Goal: Task Accomplishment & Management: Use online tool/utility

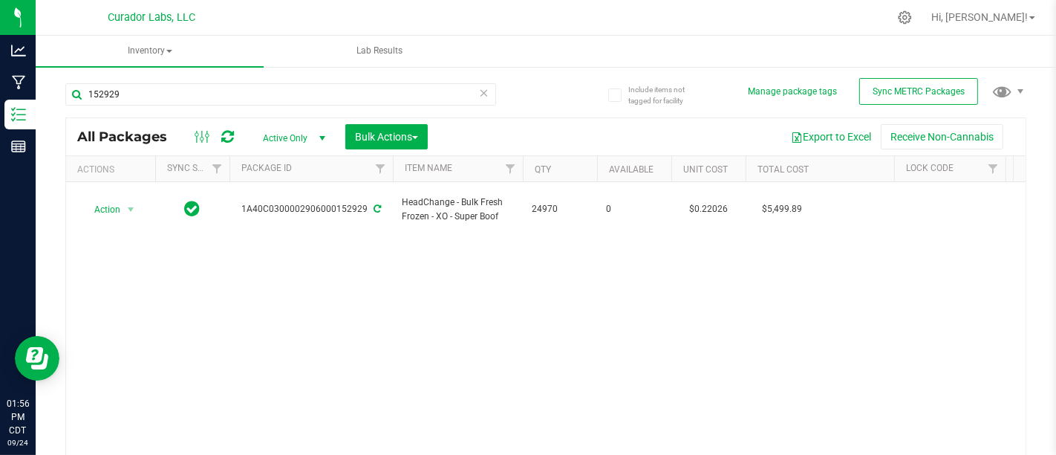
click at [411, 264] on div "Action Action Adjust qty Create package Edit attributes Global inventory Locate…" at bounding box center [546, 325] width 960 height 287
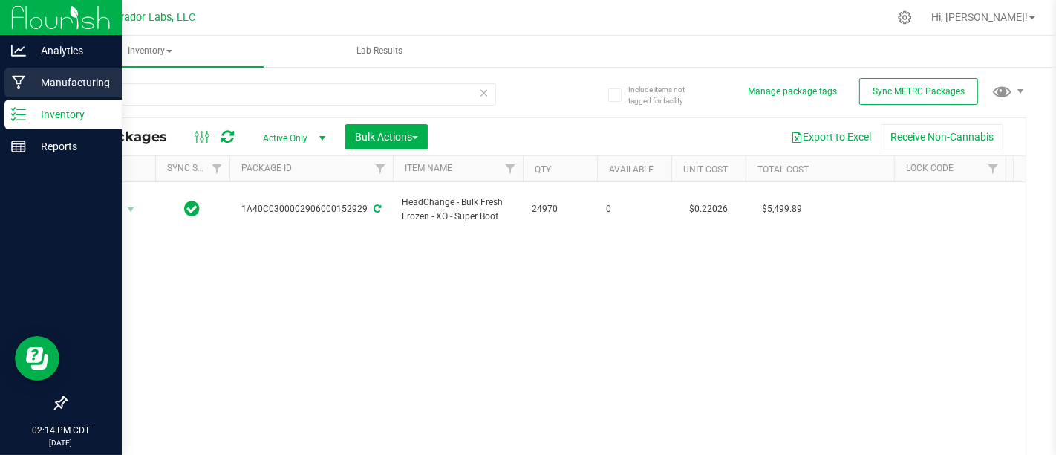
click at [12, 84] on icon at bounding box center [19, 82] width 14 height 15
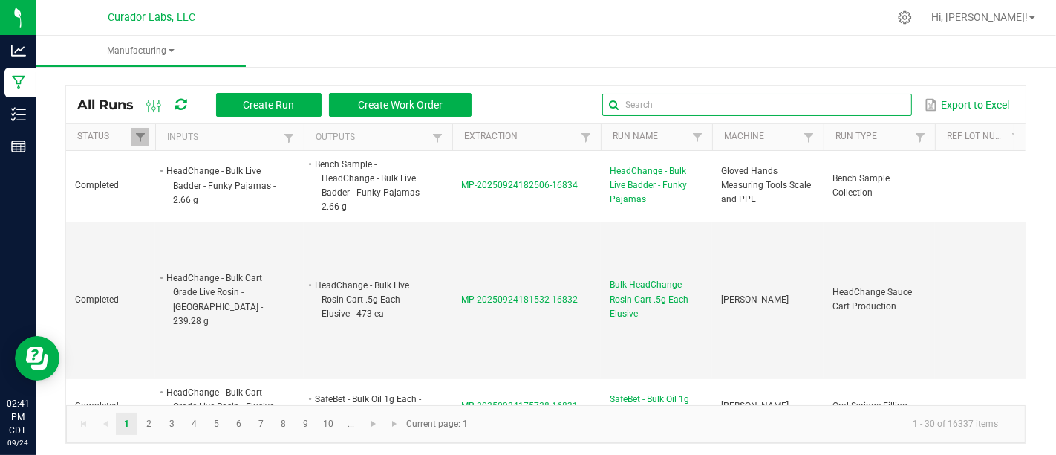
click at [871, 102] on input "text" at bounding box center [756, 105] width 309 height 22
click at [697, 99] on input "text" at bounding box center [756, 105] width 309 height 22
click at [665, 107] on input "text" at bounding box center [756, 105] width 309 height 22
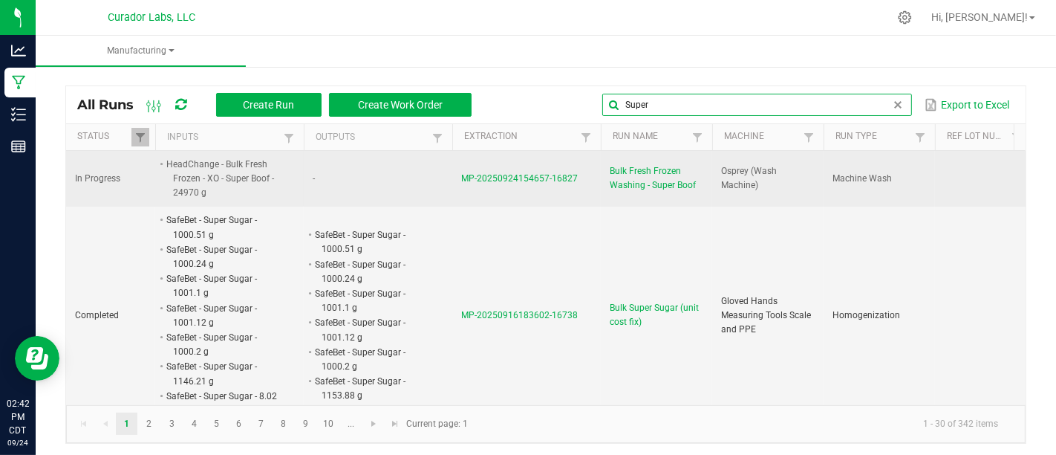
type input "Super"
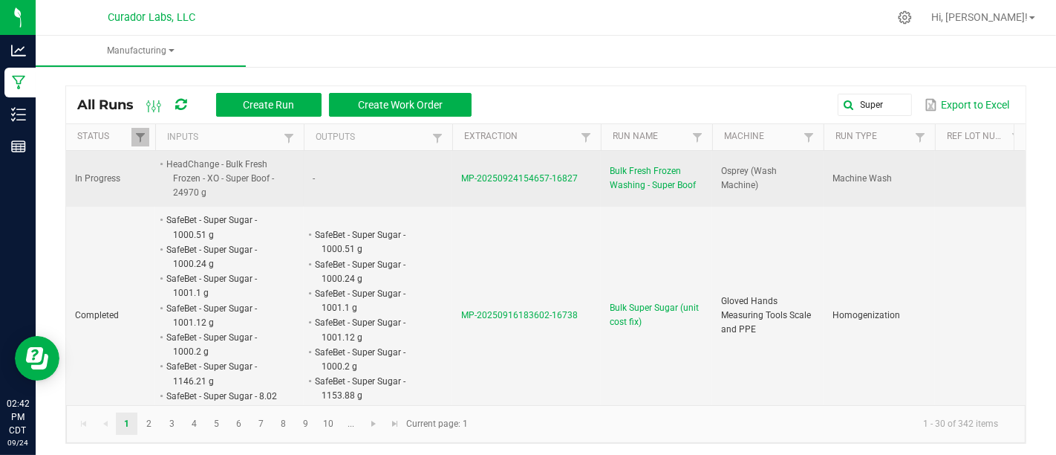
click at [649, 176] on span "Bulk Fresh Frozen Washing - Super Boof" at bounding box center [657, 178] width 94 height 28
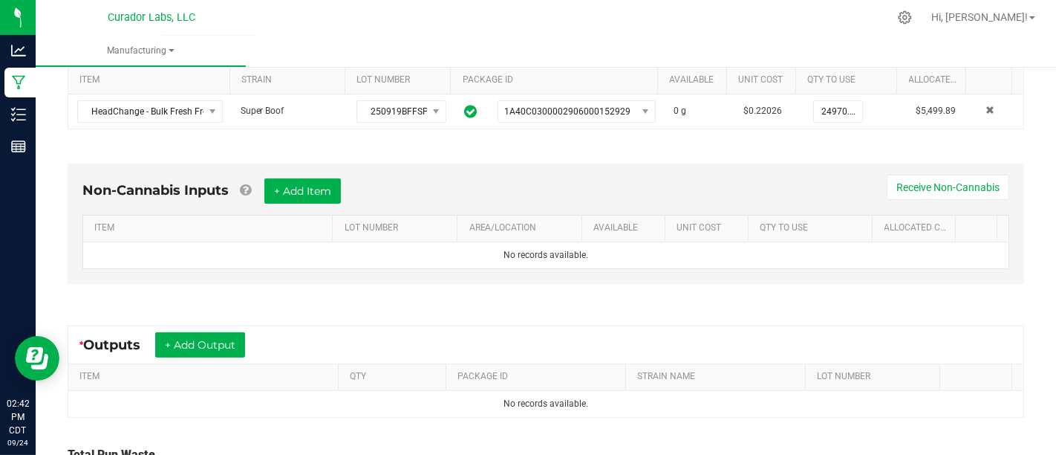
scroll to position [327, 0]
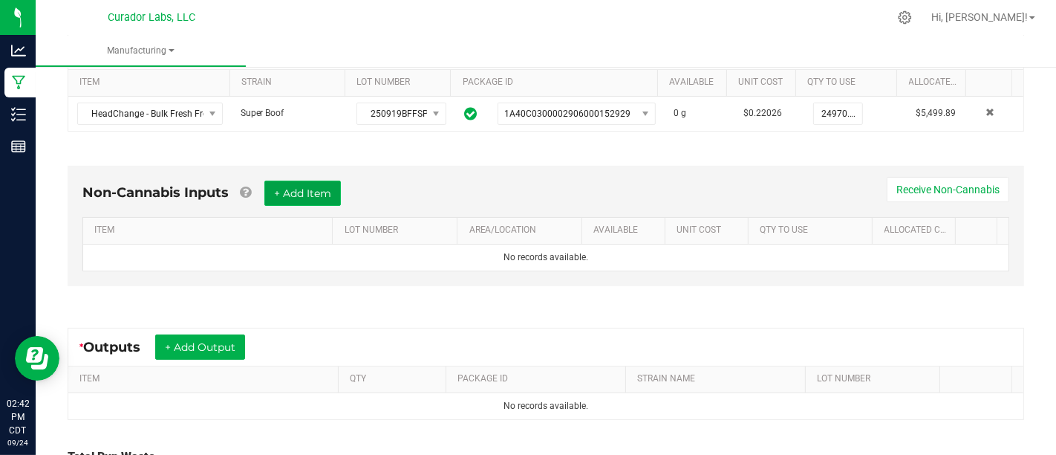
click at [298, 186] on button "+ Add Item" at bounding box center [302, 192] width 76 height 25
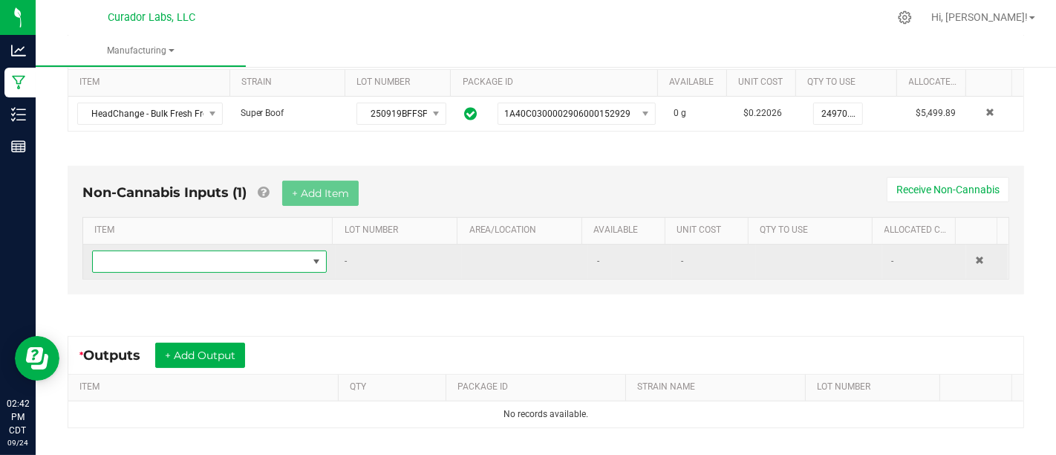
click at [296, 253] on span "NO DATA FOUND" at bounding box center [200, 261] width 215 height 21
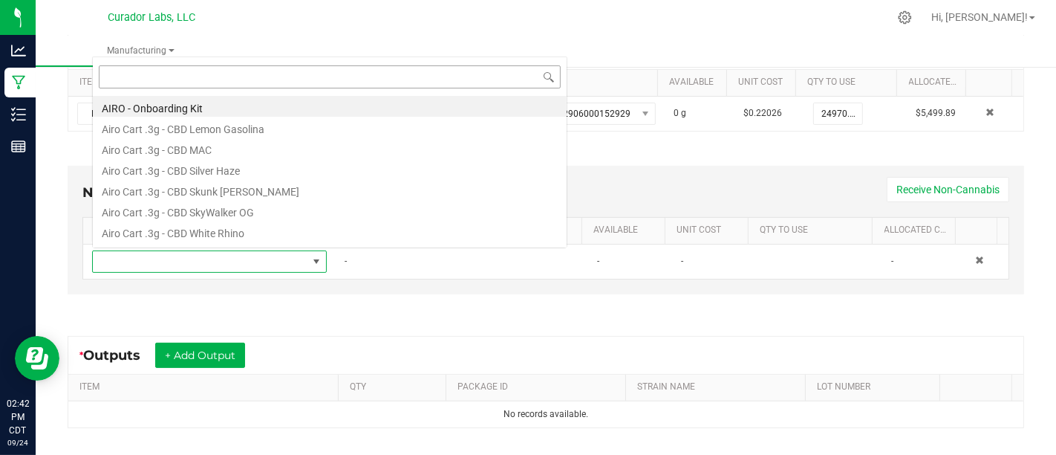
scroll to position [22, 224]
type input "Liner"
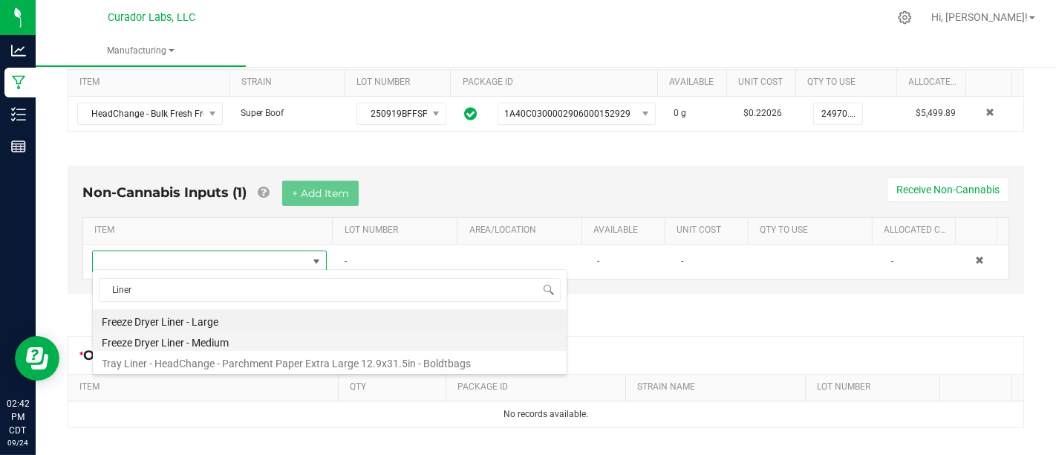
click at [352, 334] on li "Freeze Dryer Liner - Medium" at bounding box center [330, 340] width 474 height 21
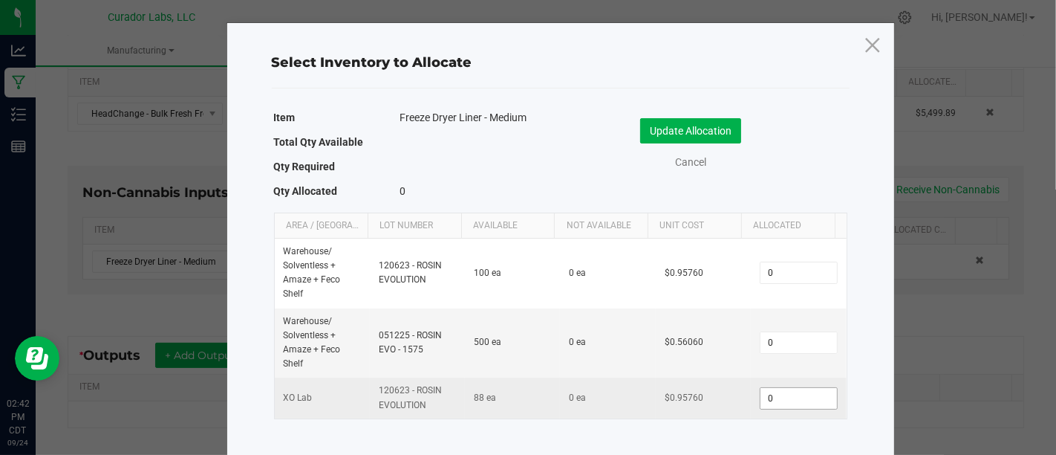
click at [778, 400] on input "0" at bounding box center [798, 398] width 76 height 21
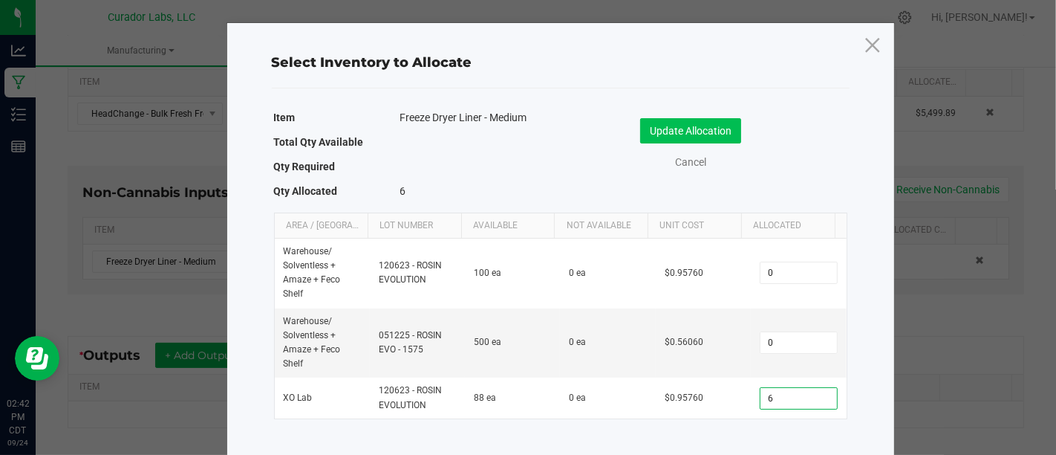
type input "6"
click at [687, 126] on button "Update Allocation" at bounding box center [690, 130] width 101 height 25
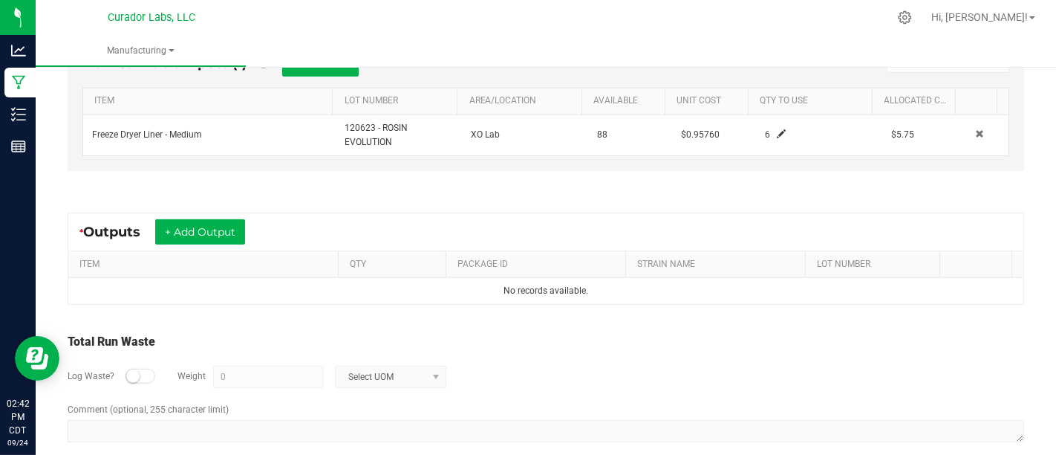
scroll to position [456, 0]
click at [208, 227] on button "+ Add Output" at bounding box center [200, 231] width 90 height 25
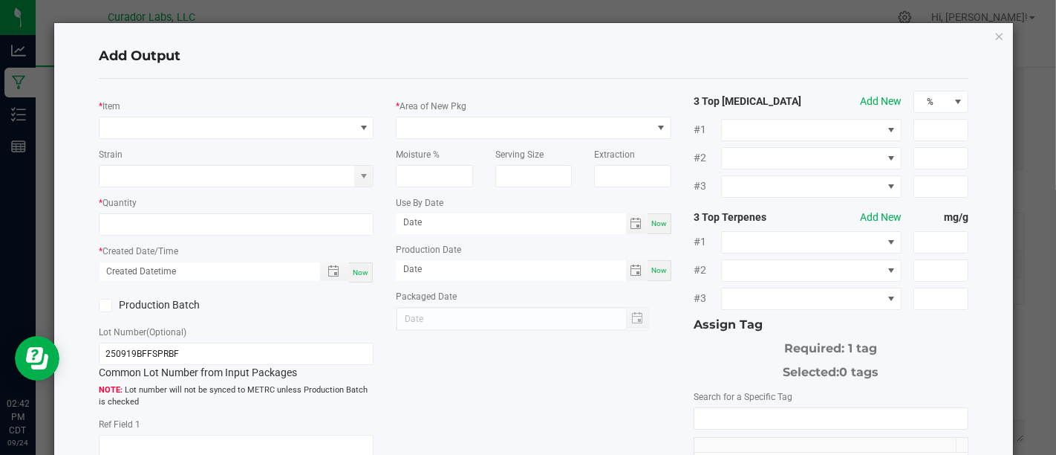
click at [994, 37] on div "Add Output * Item Strain * Quantity * Created Date/Time Now Production Batch Lo…" at bounding box center [533, 354] width 959 height 663
click at [994, 33] on icon "button" at bounding box center [999, 36] width 10 height 18
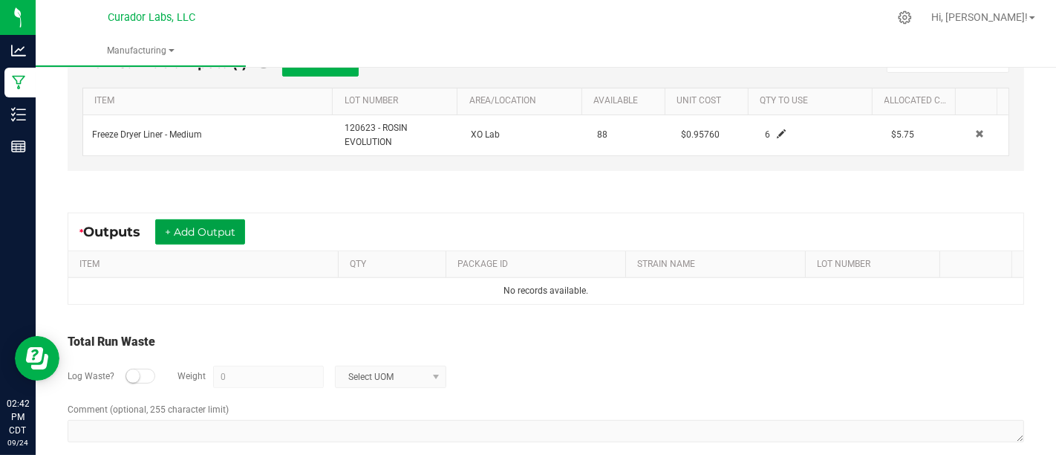
scroll to position [0, 0]
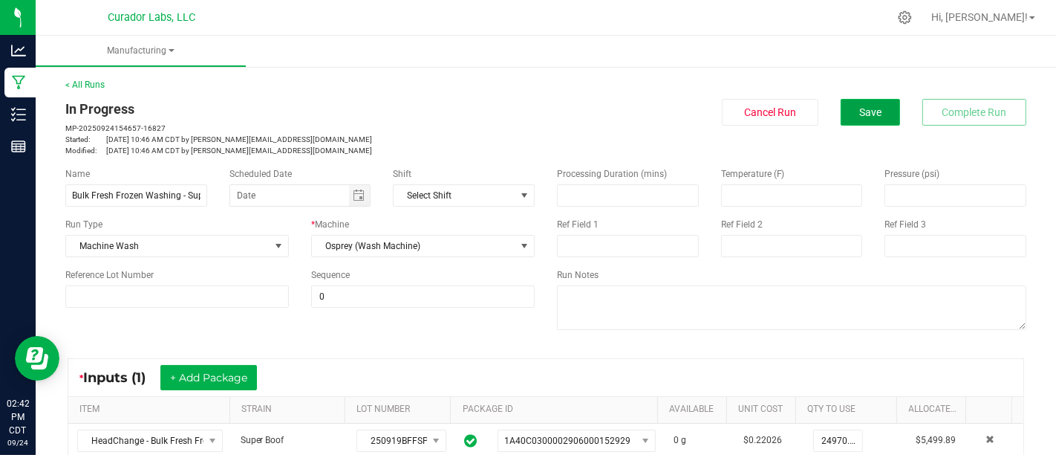
click at [878, 115] on button "Save" at bounding box center [870, 112] width 59 height 27
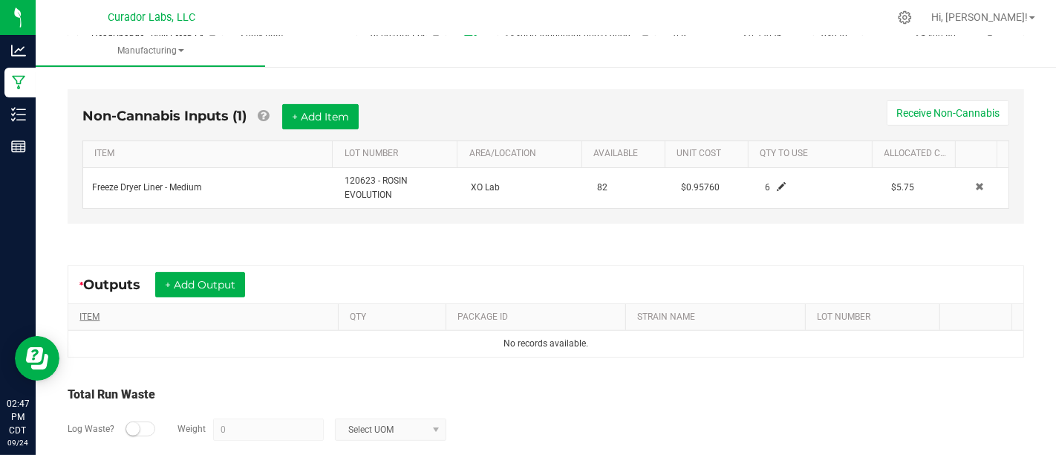
scroll to position [412, 0]
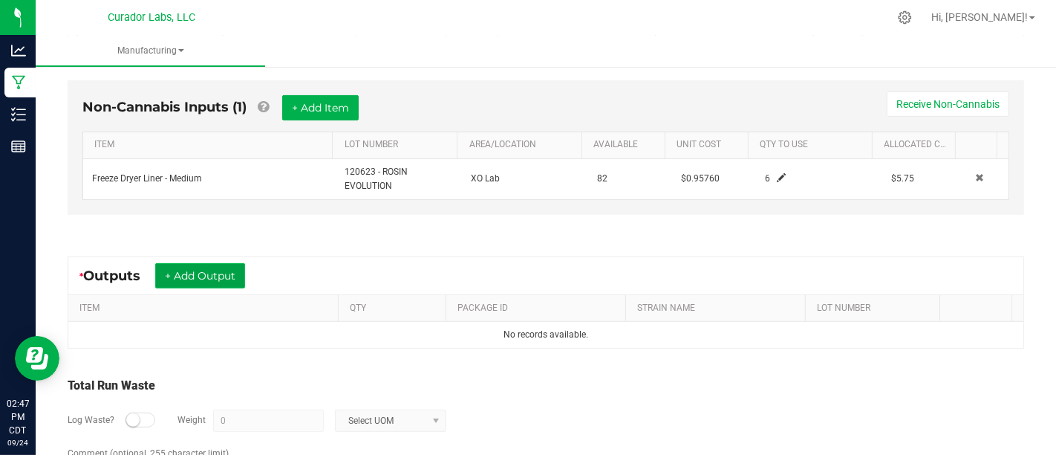
click at [224, 276] on button "+ Add Output" at bounding box center [200, 275] width 90 height 25
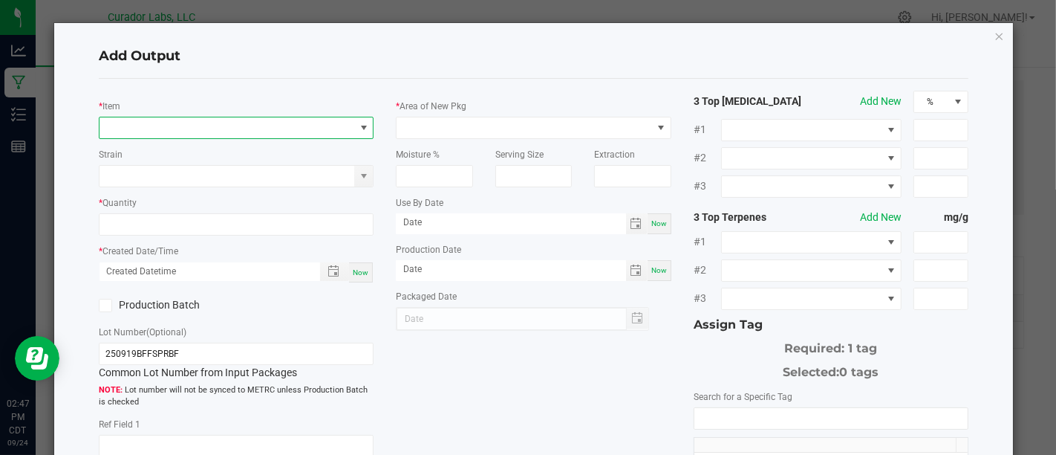
click at [267, 134] on span "NO DATA FOUND" at bounding box center [227, 127] width 255 height 21
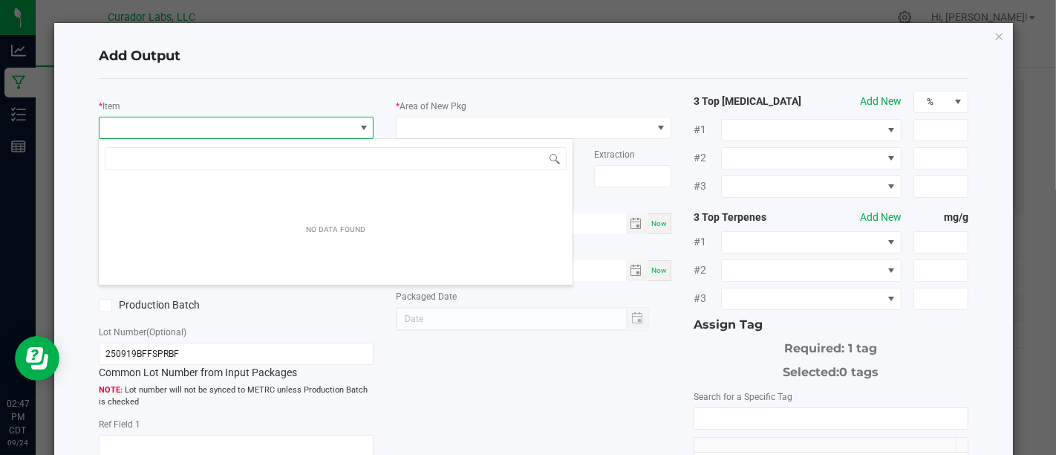
scroll to position [22, 271]
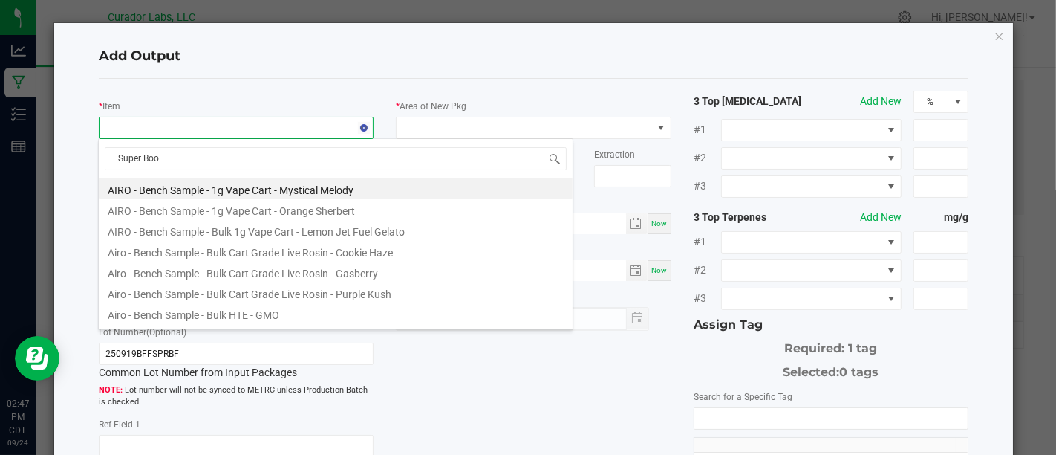
type input "Super Boof"
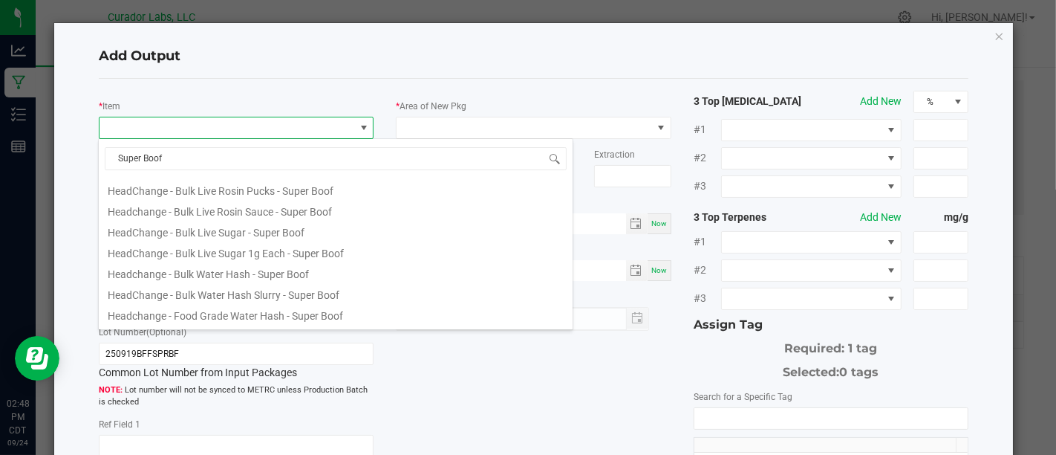
scroll to position [520, 0]
click at [386, 285] on li "HeadChange - Bulk Water Hash Slurry - Super Boof" at bounding box center [336, 291] width 474 height 21
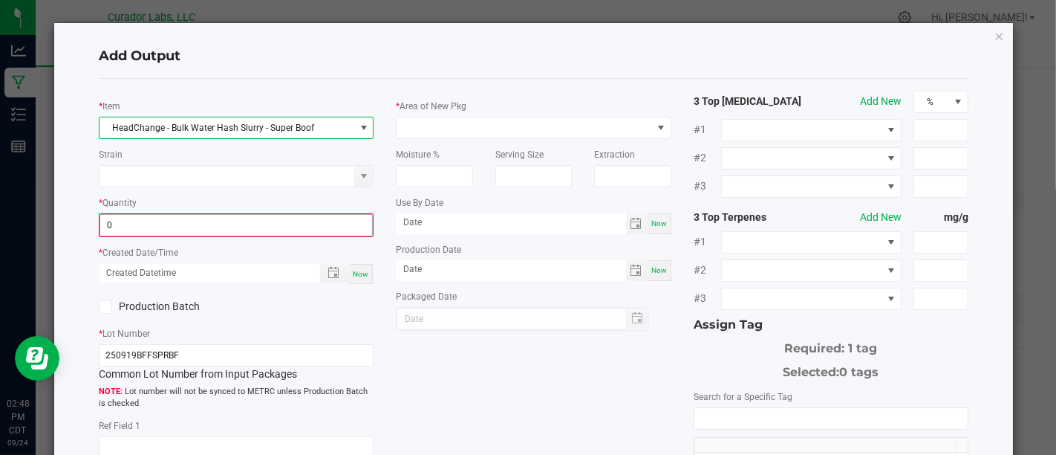
click at [320, 221] on input "0" at bounding box center [236, 225] width 272 height 21
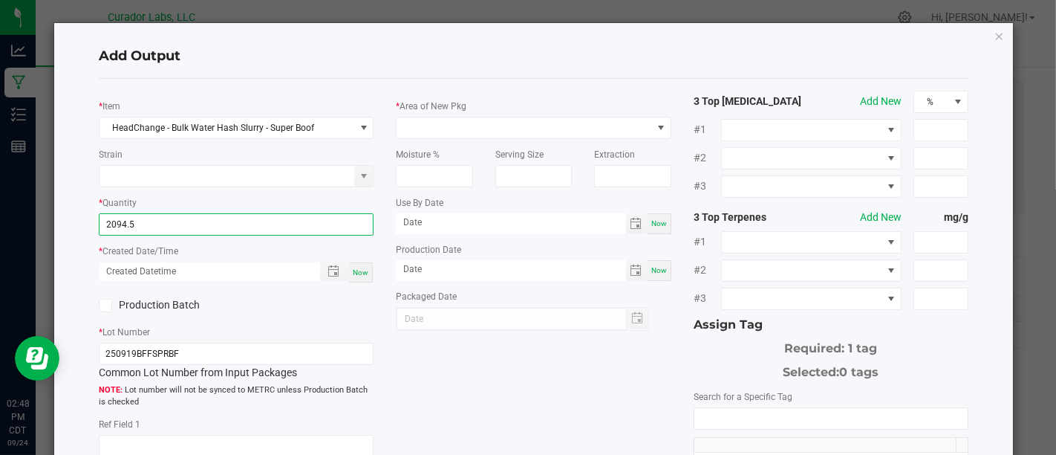
type input "2094.5000 g"
click at [353, 273] on span "Now" at bounding box center [361, 272] width 16 height 8
type input "09/24/2025 2:48 PM"
type input "[DATE]"
click at [164, 306] on label "Production Batch" at bounding box center [162, 305] width 126 height 16
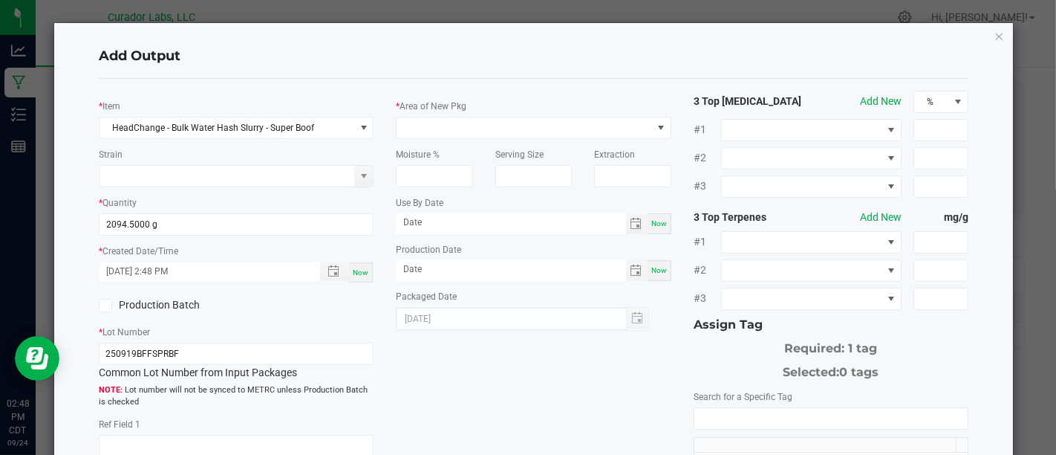
click at [0, 0] on input "Production Batch" at bounding box center [0, 0] width 0 height 0
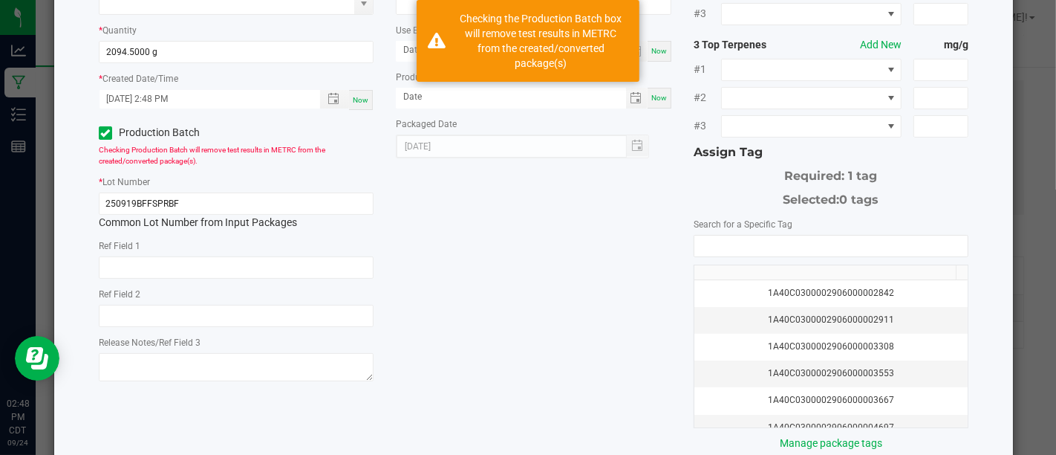
scroll to position [0, 0]
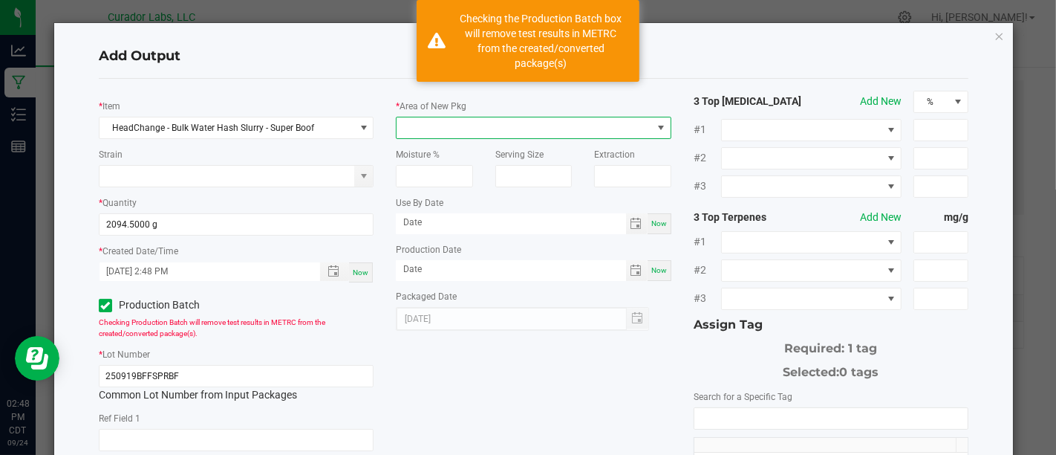
click at [502, 119] on span at bounding box center [524, 127] width 255 height 21
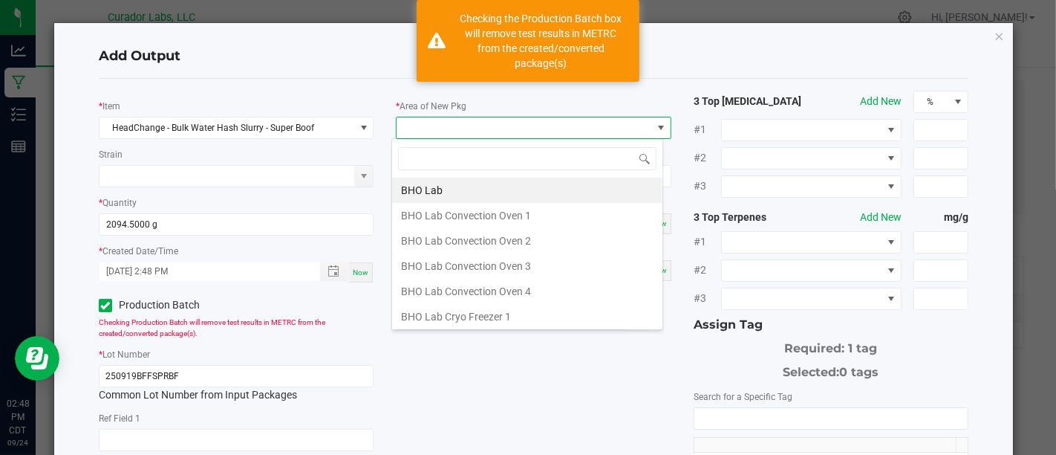
scroll to position [22, 271]
type input "Xo"
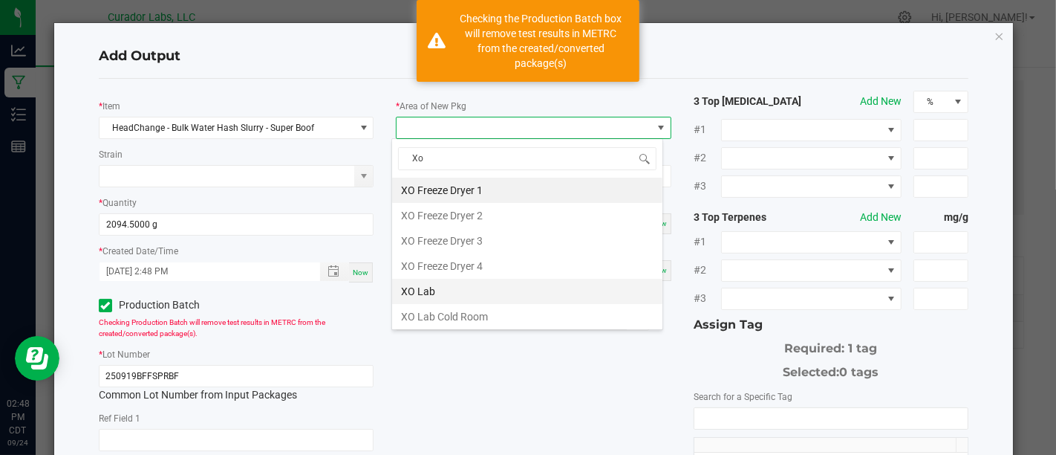
click at [483, 291] on li "XO Lab" at bounding box center [527, 290] width 270 height 25
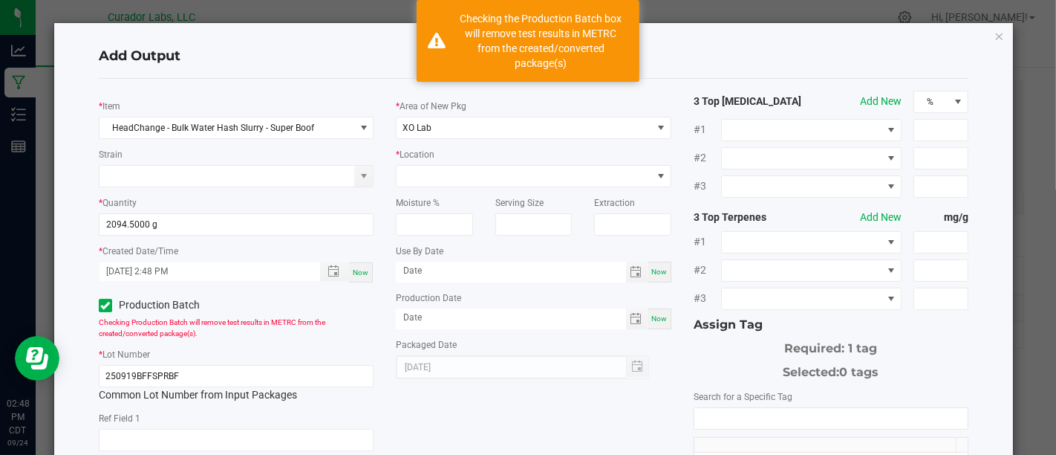
click at [558, 162] on div "* Location" at bounding box center [533, 166] width 275 height 41
click at [560, 166] on span at bounding box center [524, 176] width 255 height 21
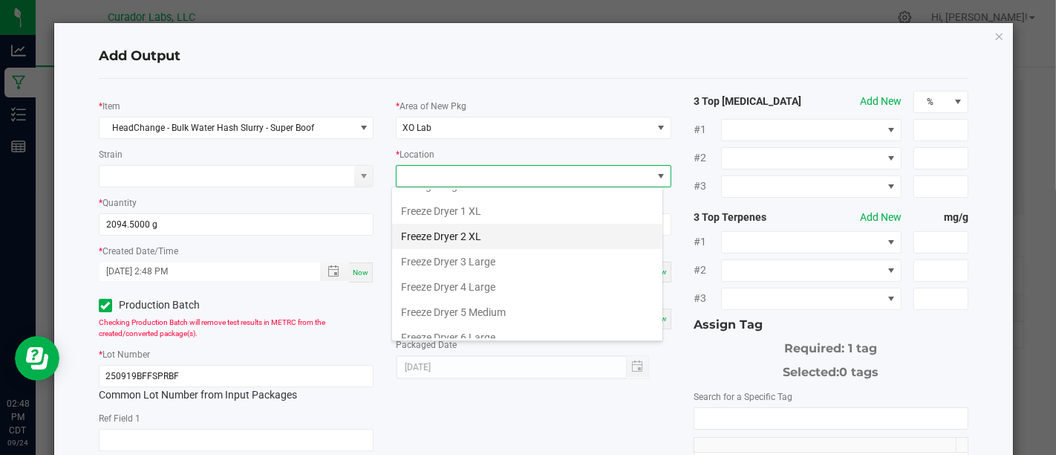
scroll to position [44, 0]
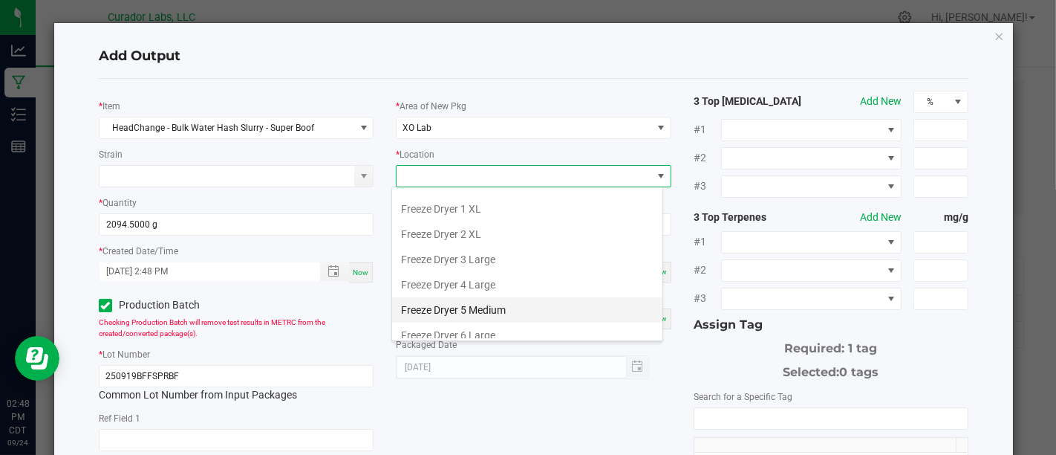
click at [562, 300] on li "Freeze Dryer 5 Medium" at bounding box center [527, 309] width 270 height 25
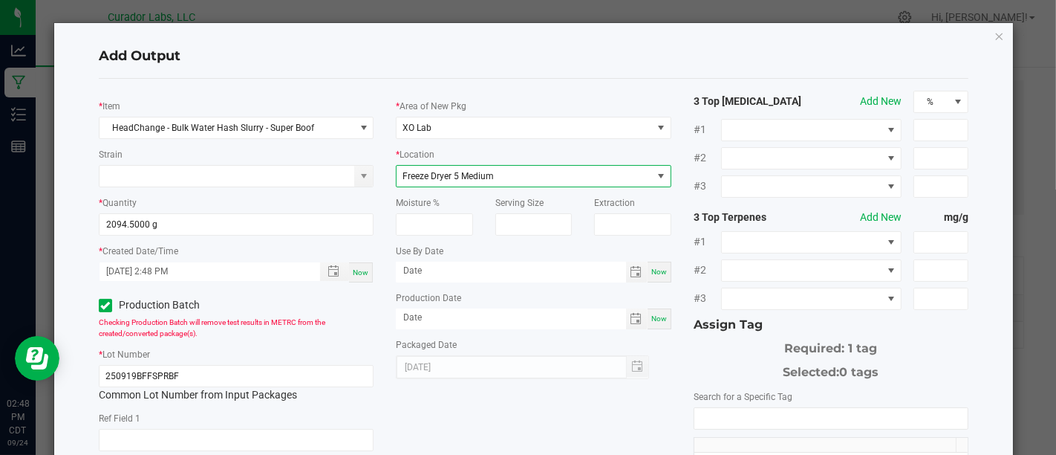
click at [651, 273] on span "Now" at bounding box center [659, 271] width 16 height 8
click at [577, 274] on input "[DATE]" at bounding box center [511, 270] width 230 height 19
type input "[DATE]"
click at [651, 319] on span "Now" at bounding box center [659, 318] width 16 height 8
type input "[DATE]"
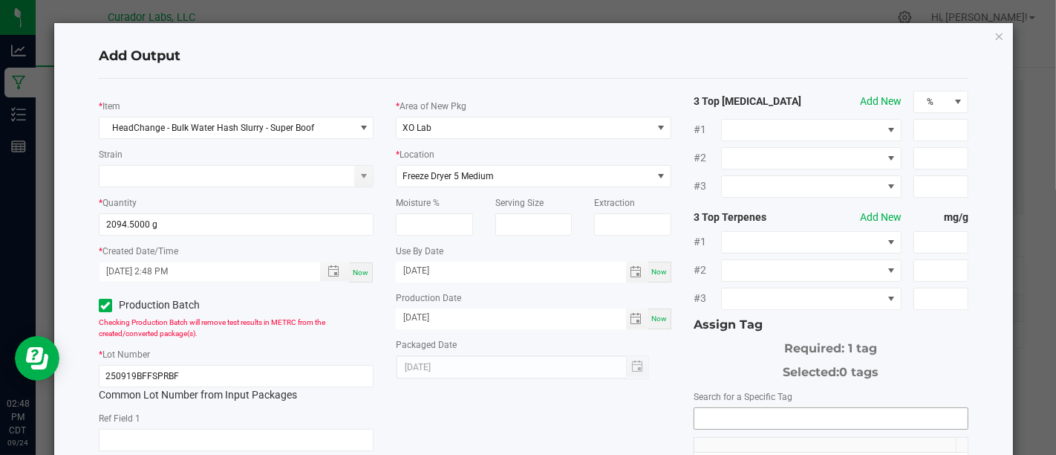
click at [714, 408] on input "NO DATA FOUND" at bounding box center [830, 418] width 273 height 21
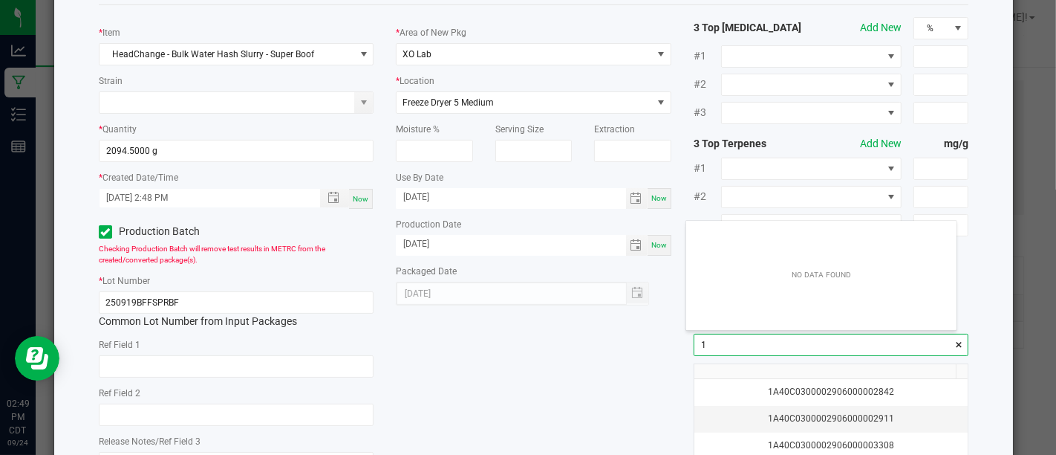
scroll to position [21, 270]
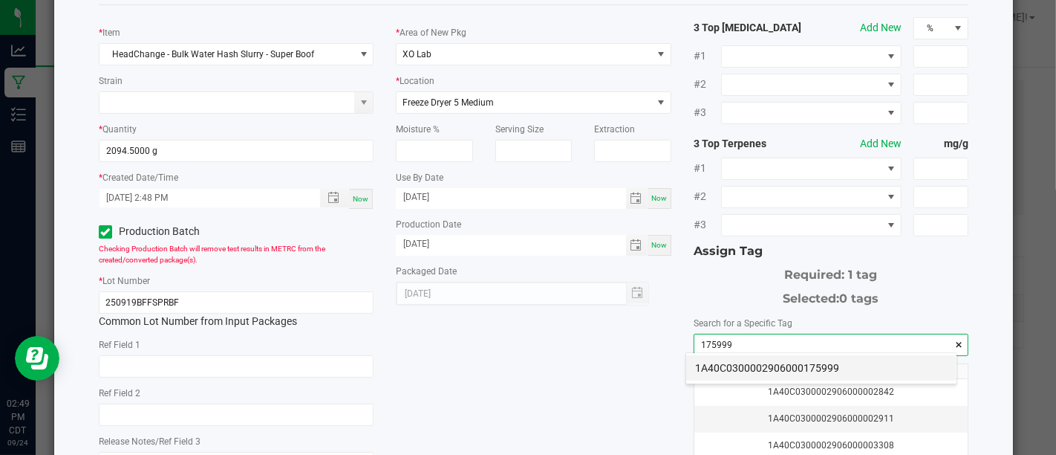
click at [755, 359] on li "1A40C0300002906000175999" at bounding box center [821, 367] width 270 height 25
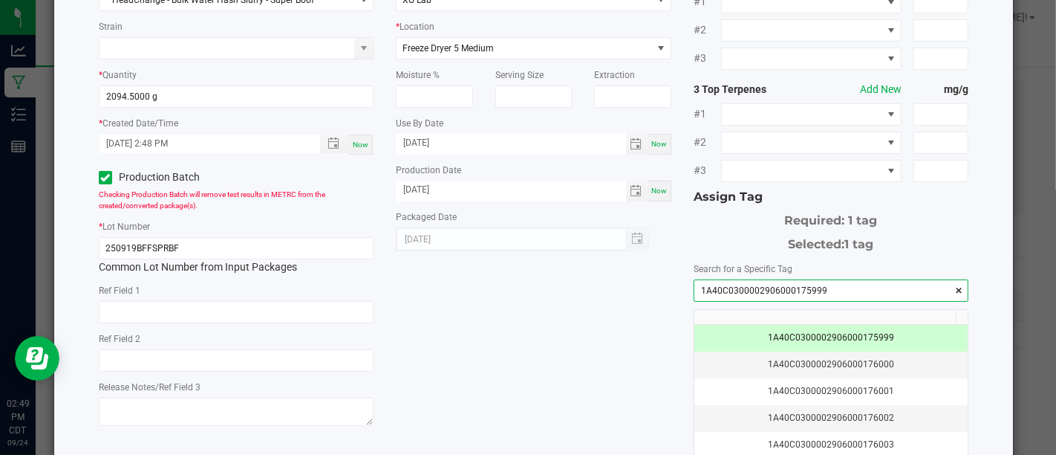
scroll to position [250, 0]
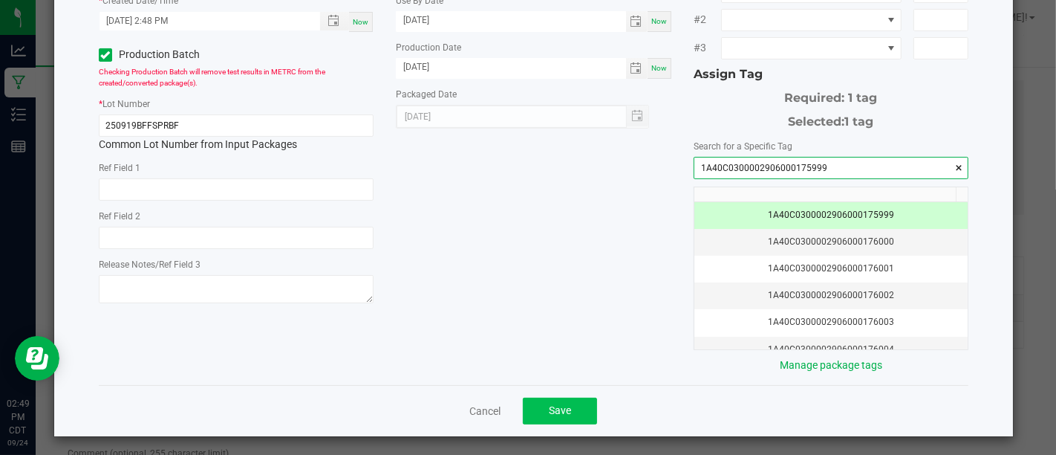
type input "1A40C0300002906000175999"
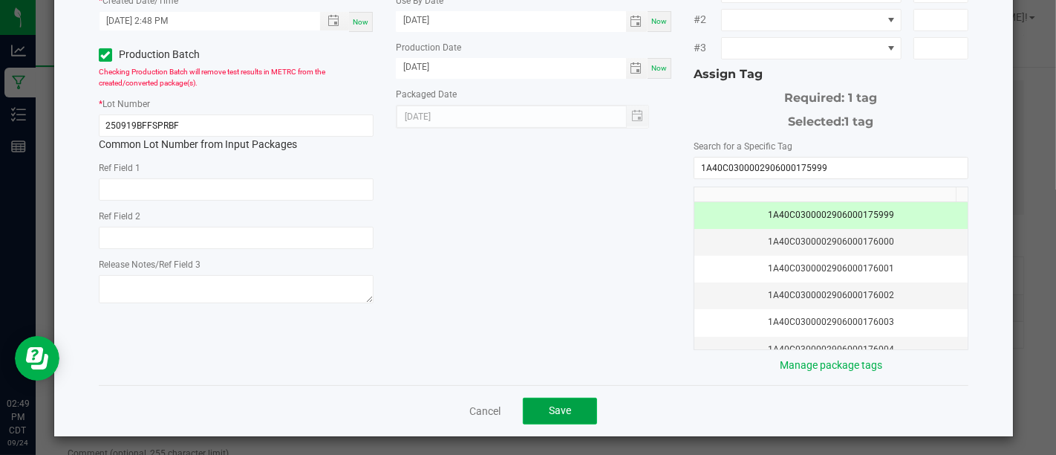
click at [557, 404] on span "Save" at bounding box center [560, 410] width 22 height 12
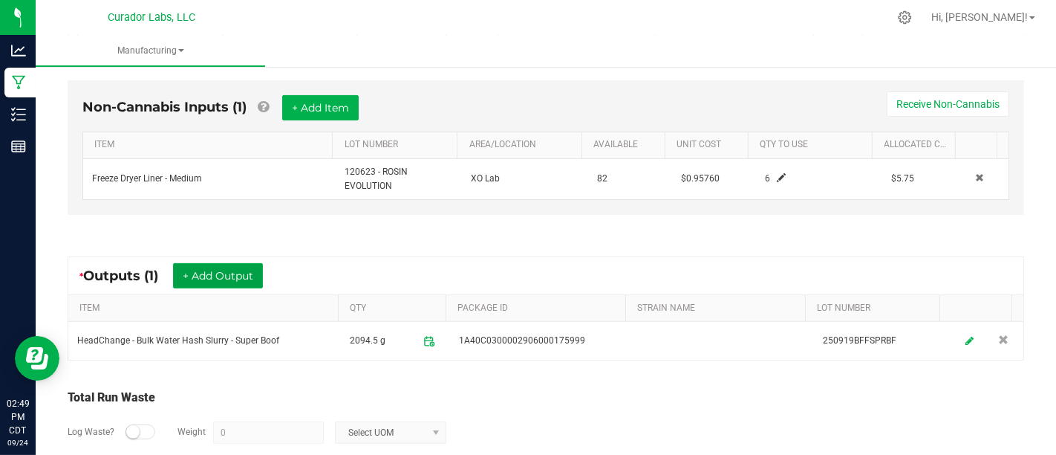
scroll to position [483, 0]
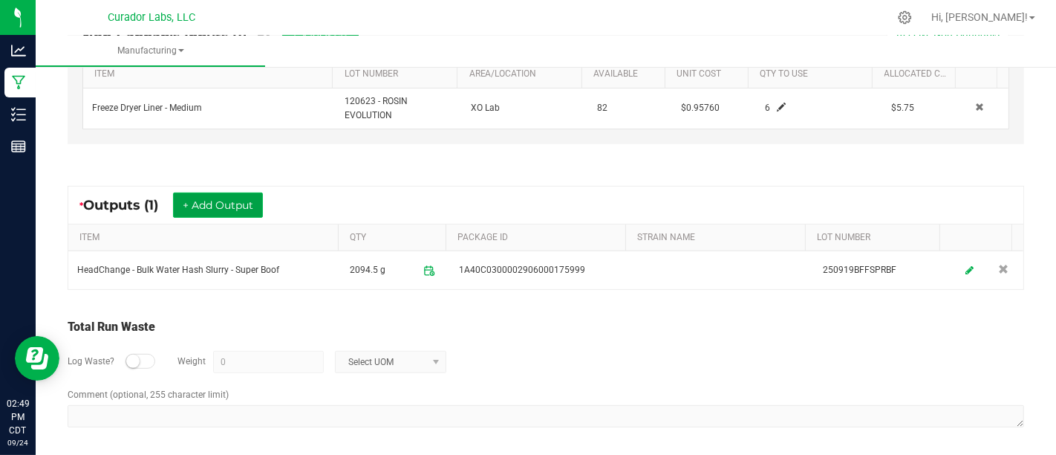
click at [257, 203] on button "+ Add Output" at bounding box center [218, 204] width 90 height 25
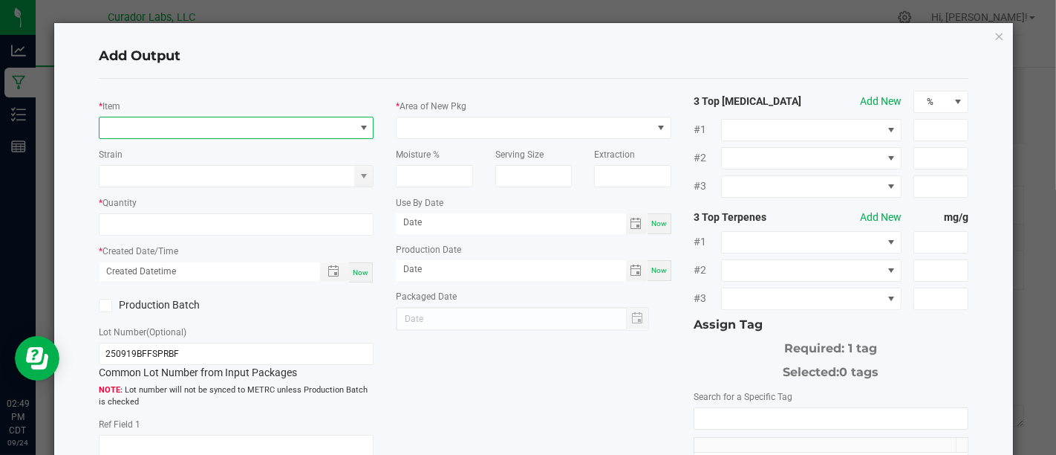
click at [325, 117] on span "NO DATA FOUND" at bounding box center [227, 127] width 255 height 21
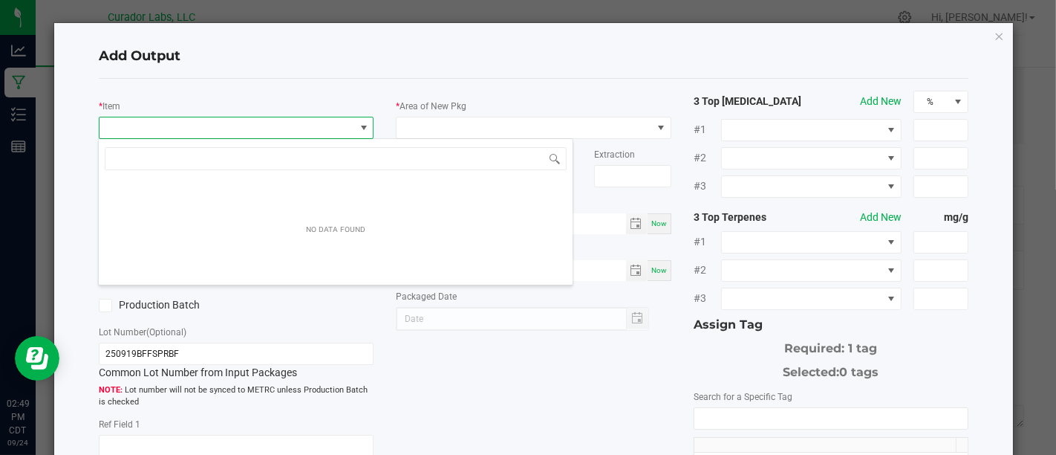
scroll to position [22, 271]
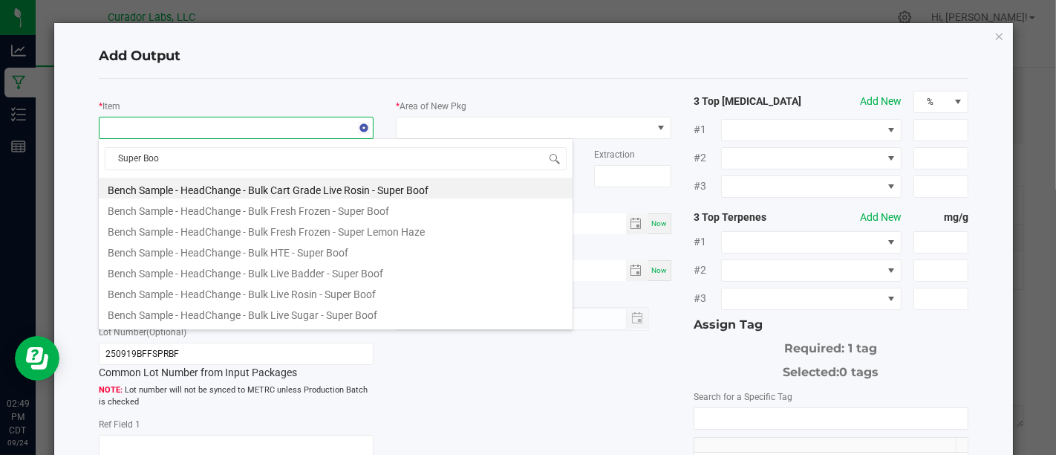
type input "Super Boof"
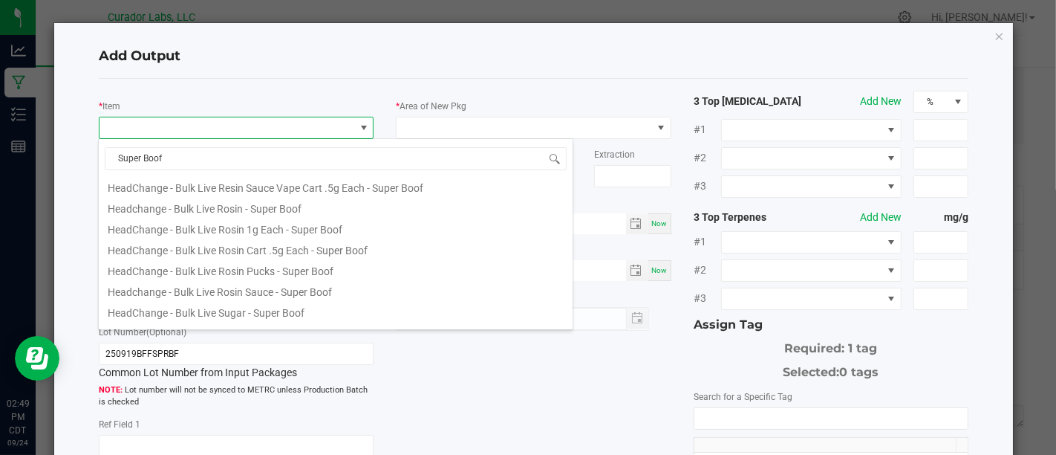
scroll to position [426, 0]
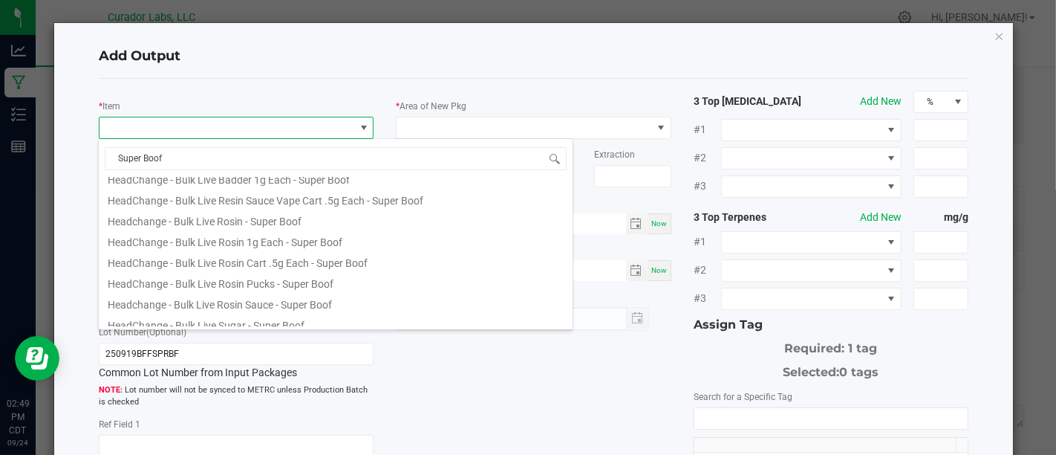
click at [563, 351] on div "* Item Strain * Quantity * Created Date/Time Now Production Batch Lot Number (O…" at bounding box center [534, 357] width 892 height 532
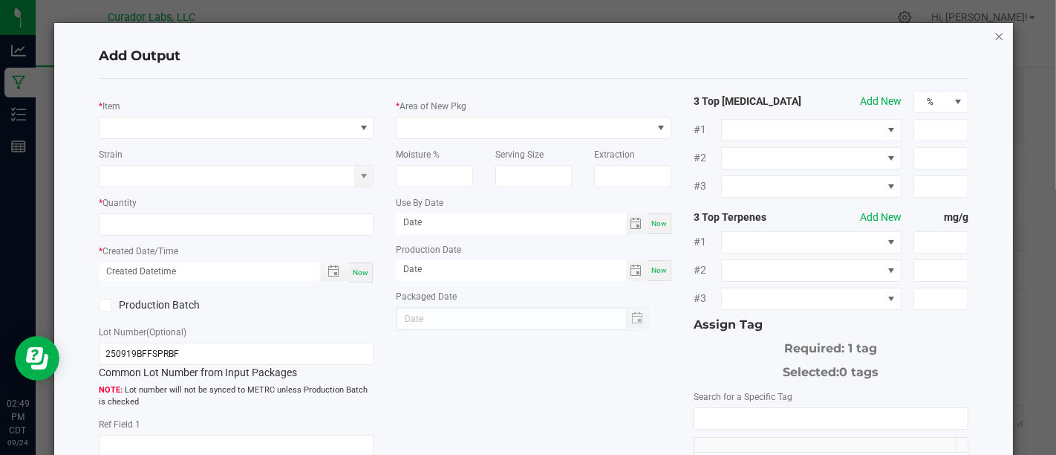
click at [994, 37] on icon "button" at bounding box center [999, 36] width 10 height 18
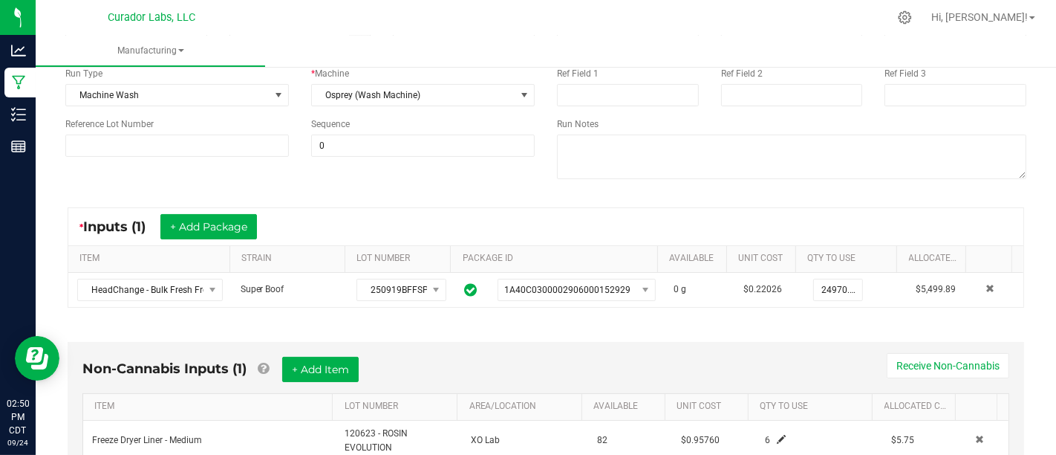
scroll to position [0, 0]
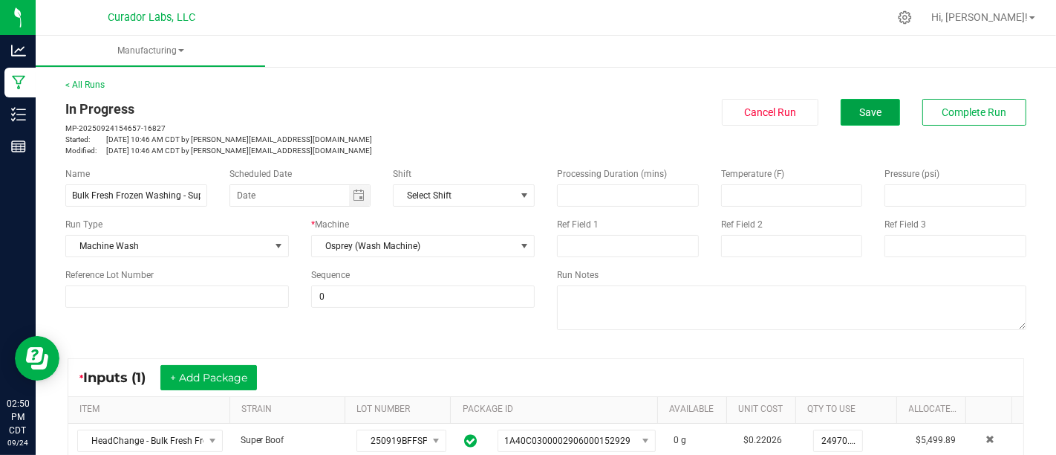
click at [859, 109] on span "Save" at bounding box center [870, 112] width 22 height 12
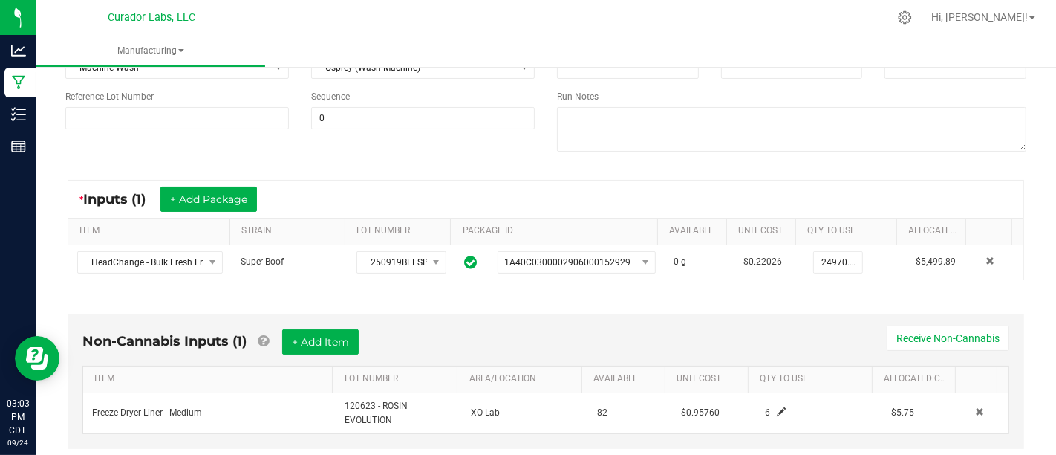
scroll to position [181, 0]
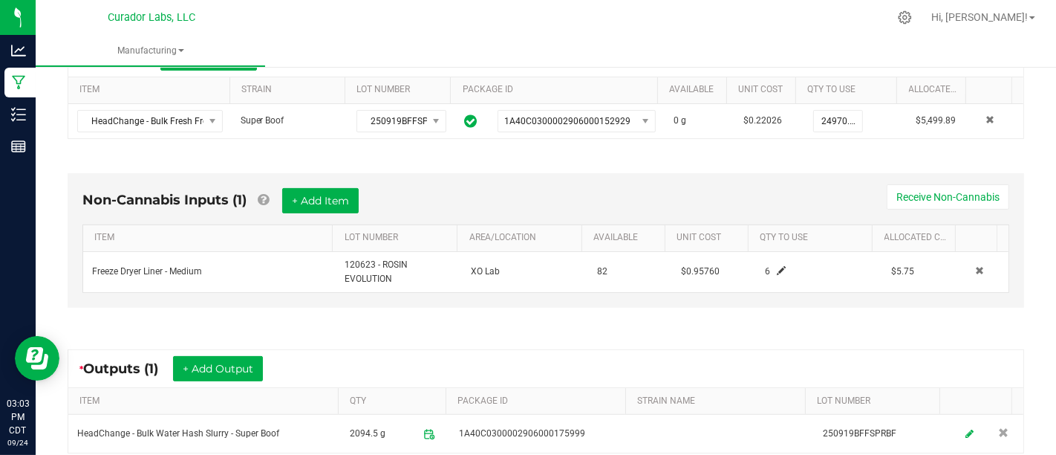
scroll to position [346, 0]
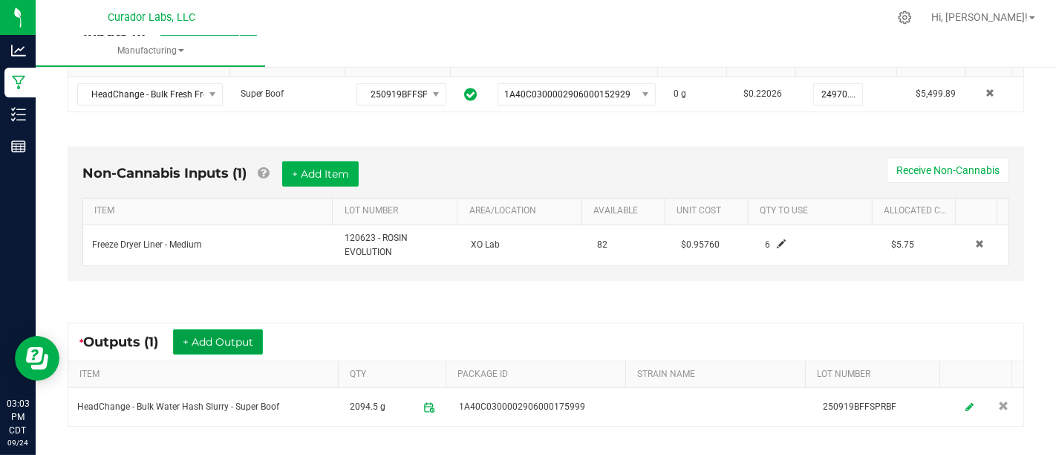
click at [207, 339] on button "+ Add Output" at bounding box center [218, 341] width 90 height 25
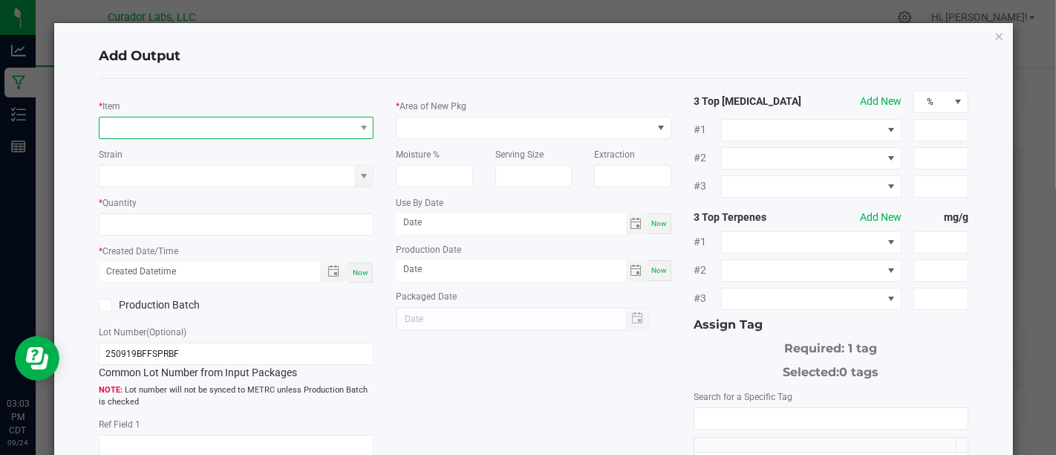
click at [322, 130] on span "NO DATA FOUND" at bounding box center [227, 127] width 255 height 21
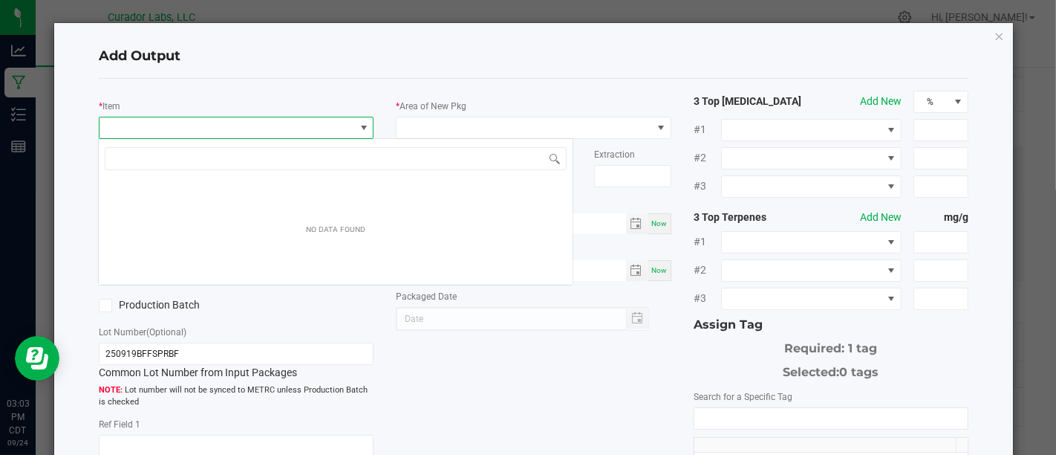
scroll to position [22, 271]
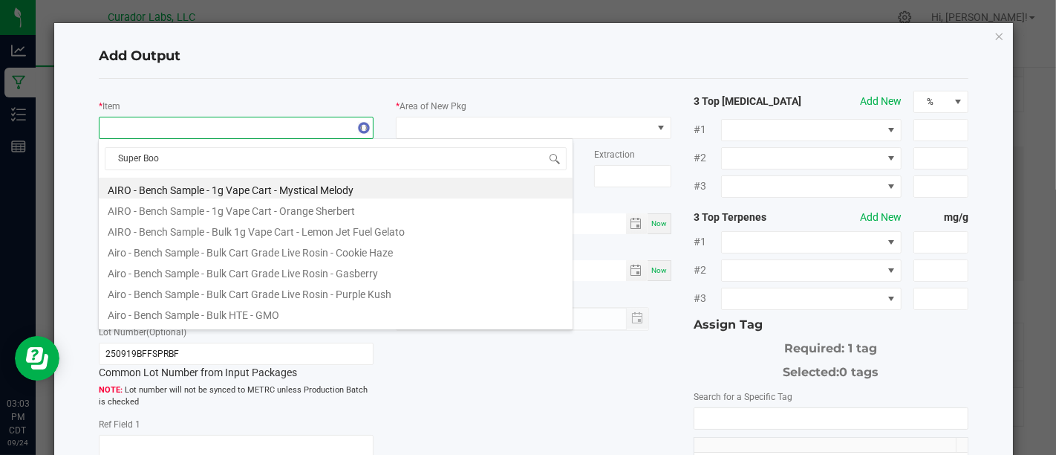
type input "Super Boof"
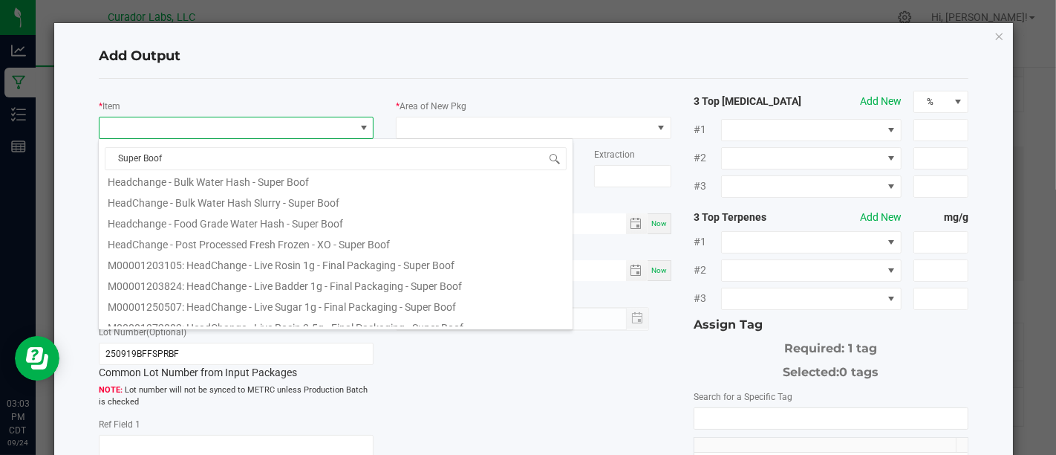
scroll to position [610, 0]
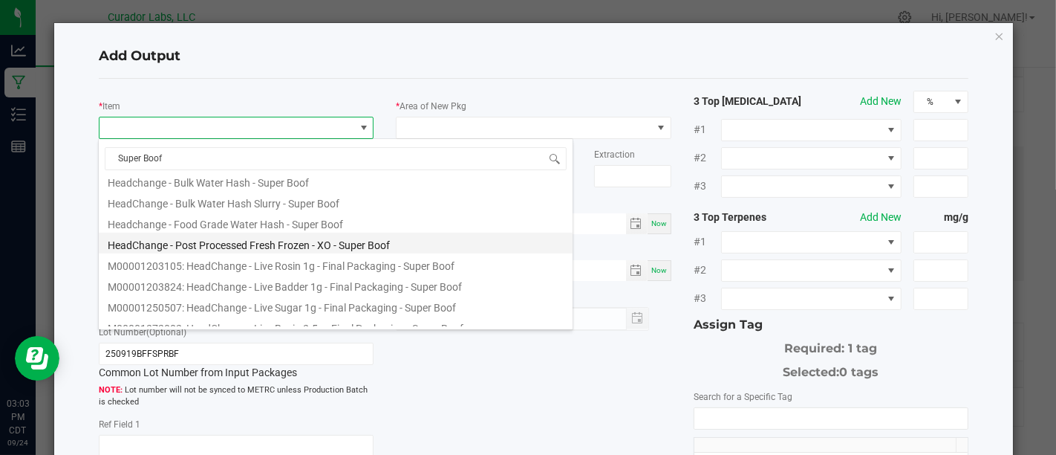
click at [420, 241] on li "HeadChange - Post Processed Fresh Frozen - XO - Super Boof" at bounding box center [336, 242] width 474 height 21
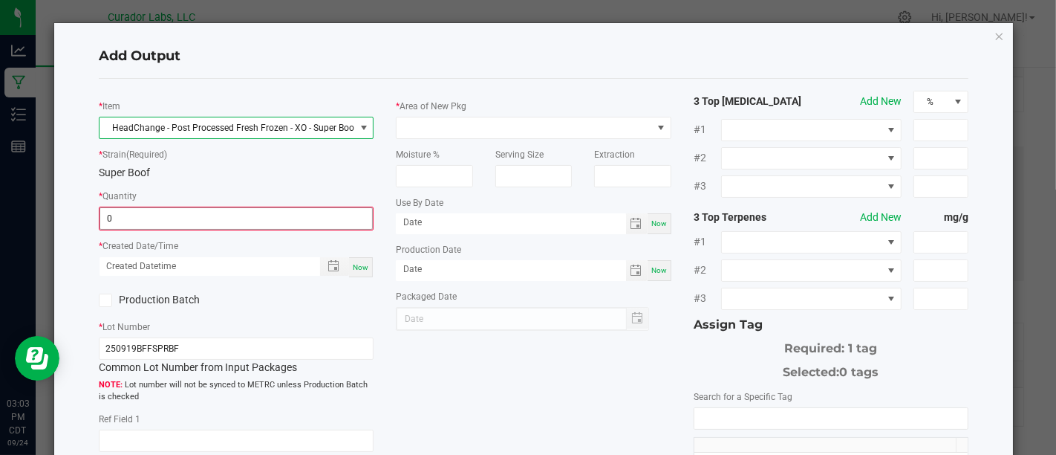
click at [328, 213] on input "0" at bounding box center [236, 218] width 272 height 21
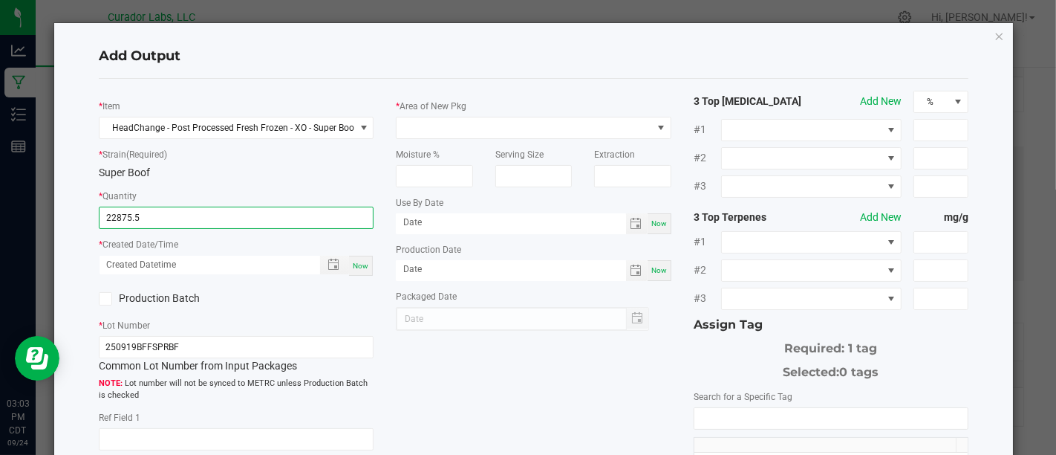
type input "22875.5000 g"
click at [353, 261] on span "Now" at bounding box center [361, 265] width 16 height 8
type input "[DATE] 3:03 PM"
type input "[DATE]"
click at [192, 299] on label "Production Batch" at bounding box center [162, 298] width 126 height 16
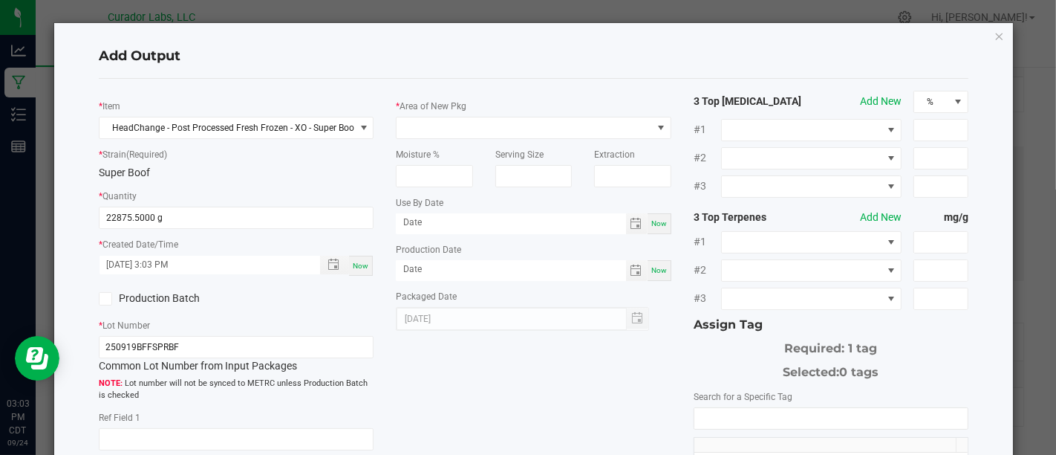
click at [0, 0] on input "Production Batch" at bounding box center [0, 0] width 0 height 0
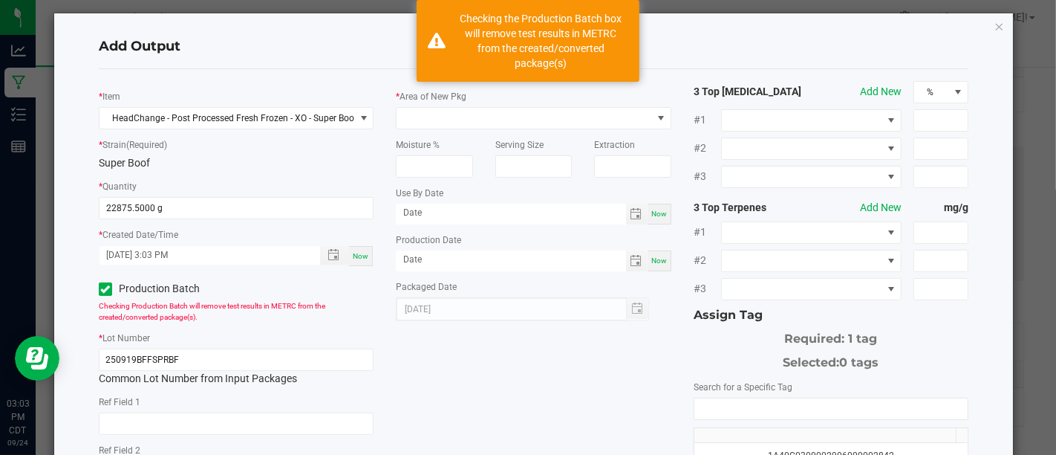
scroll to position [9, 0]
click at [473, 120] on span at bounding box center [524, 118] width 255 height 21
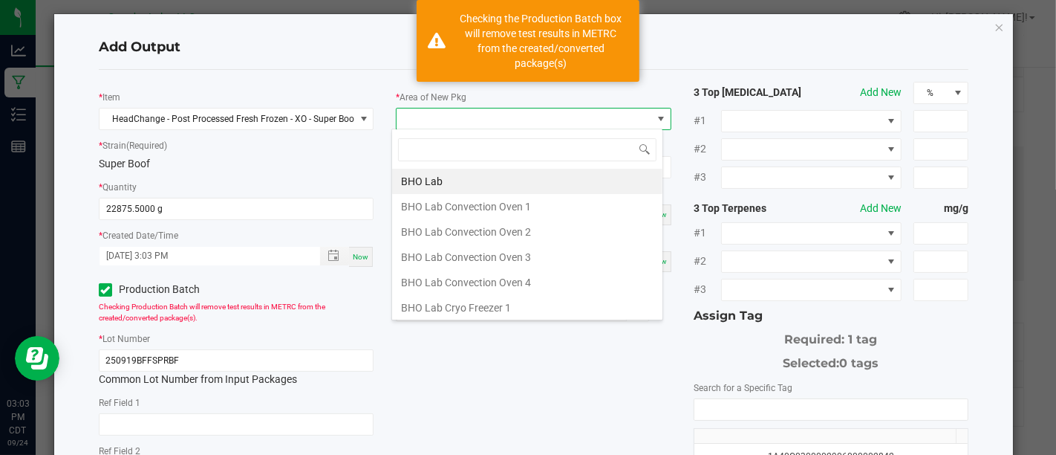
scroll to position [22, 271]
type input "Xo"
click at [453, 281] on li "XO Lab" at bounding box center [527, 282] width 270 height 25
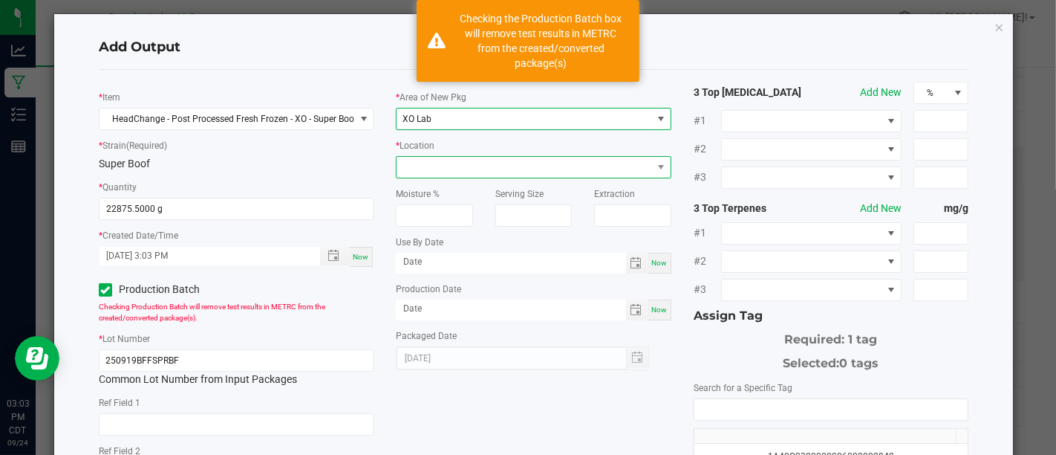
click at [538, 168] on span at bounding box center [524, 167] width 255 height 21
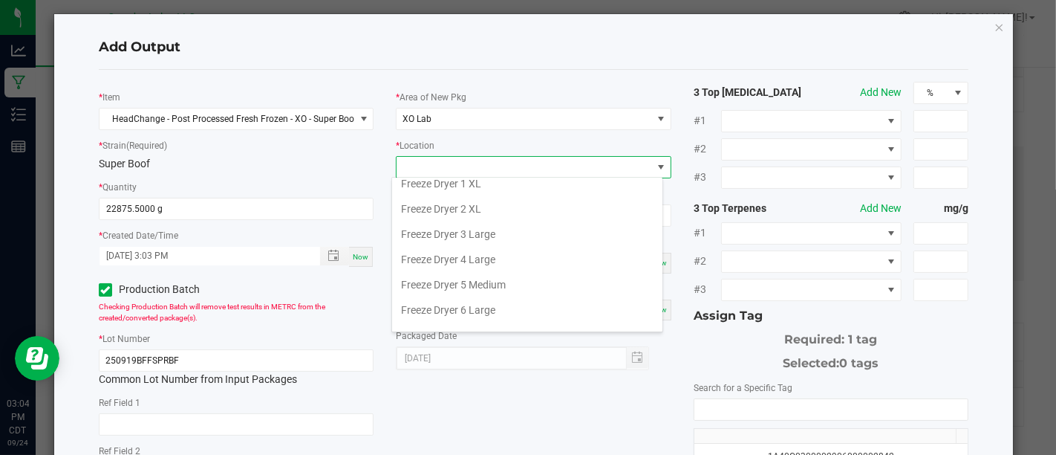
scroll to position [59, 0]
click at [530, 181] on li "Freeze Dryer 1 XL" at bounding box center [527, 184] width 270 height 25
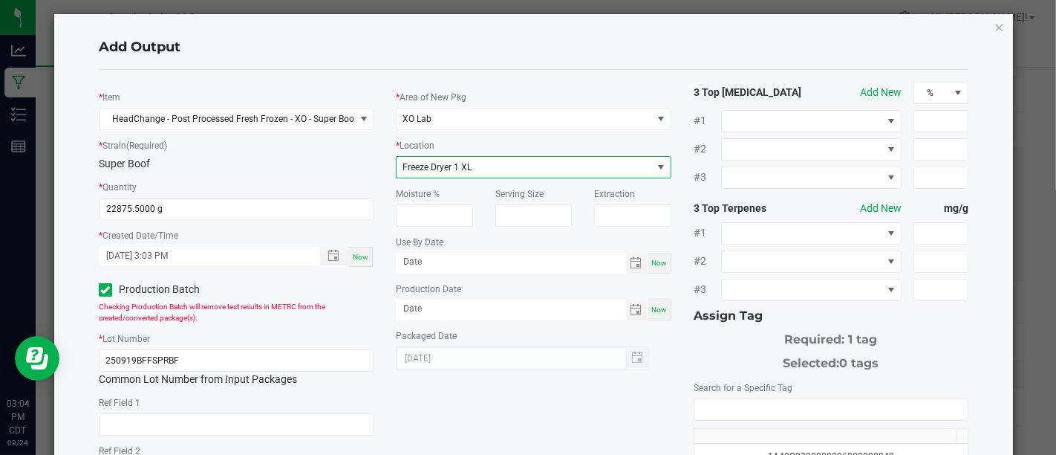
click at [651, 258] on span "Now" at bounding box center [659, 262] width 16 height 8
click at [532, 253] on input "[DATE]" at bounding box center [511, 262] width 230 height 19
type input "[DATE]"
click at [651, 309] on span "Now" at bounding box center [659, 309] width 16 height 8
type input "[DATE]"
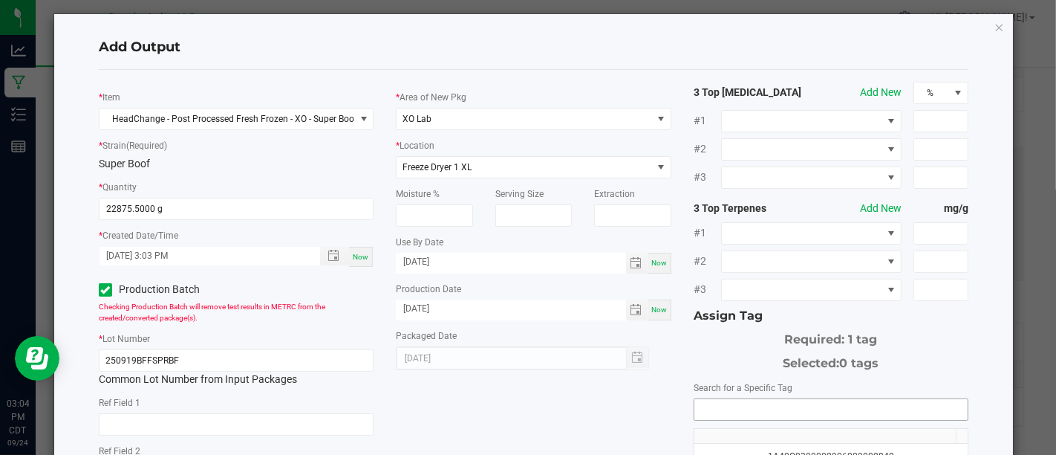
click at [742, 402] on input "NO DATA FOUND" at bounding box center [830, 409] width 273 height 21
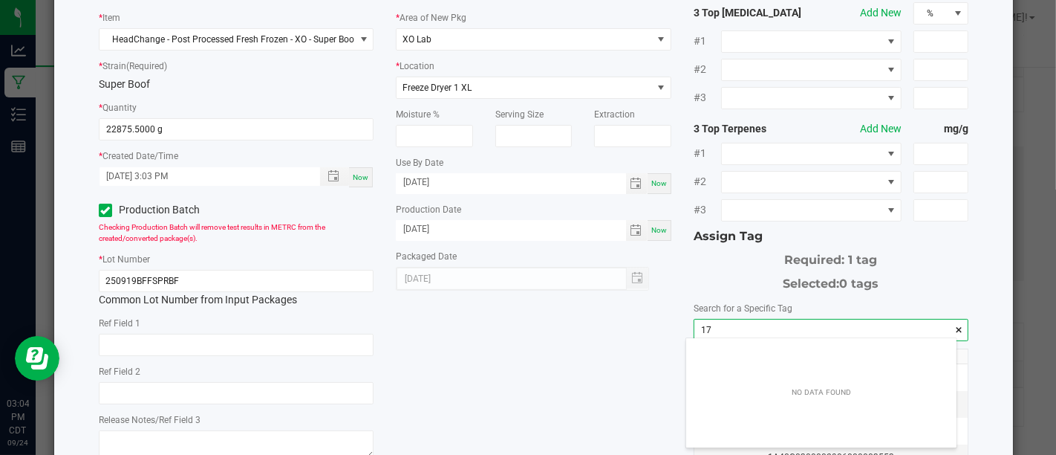
scroll to position [21, 270]
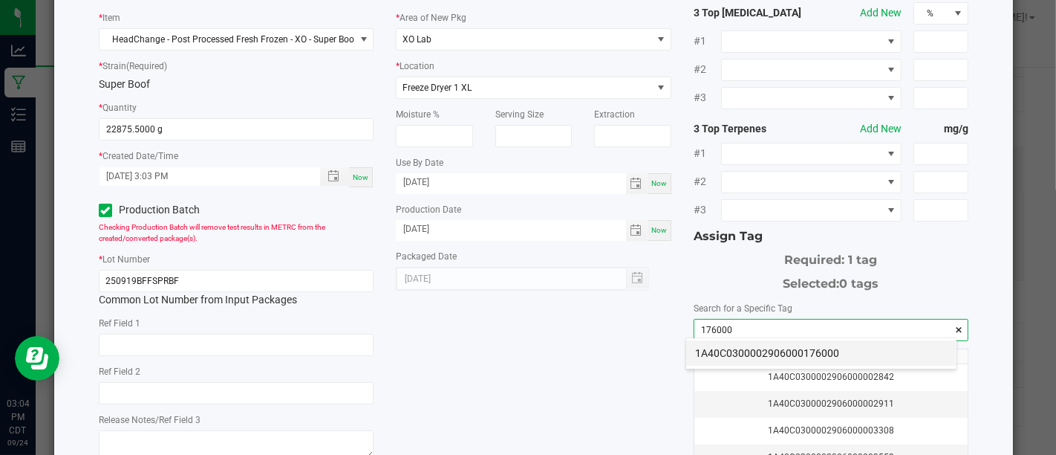
click at [750, 348] on li "1A40C0300002906000176000" at bounding box center [821, 352] width 270 height 25
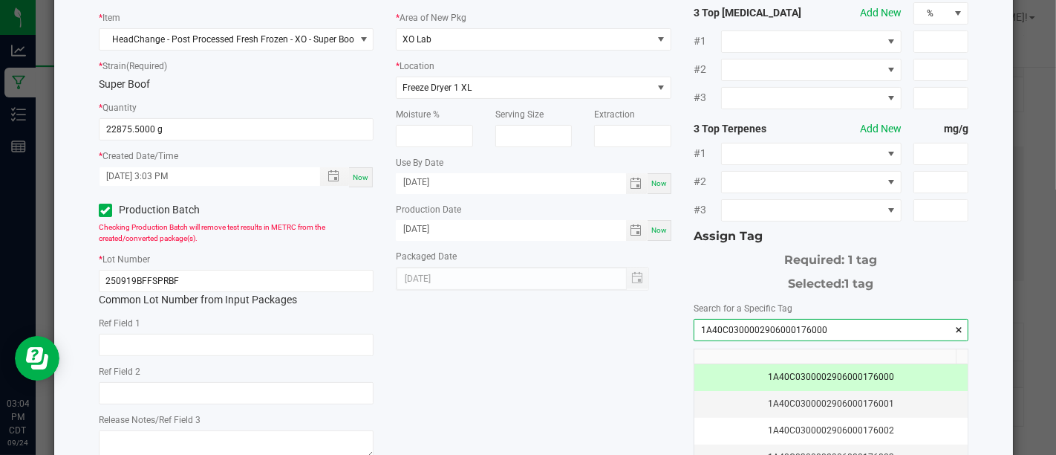
scroll to position [250, 0]
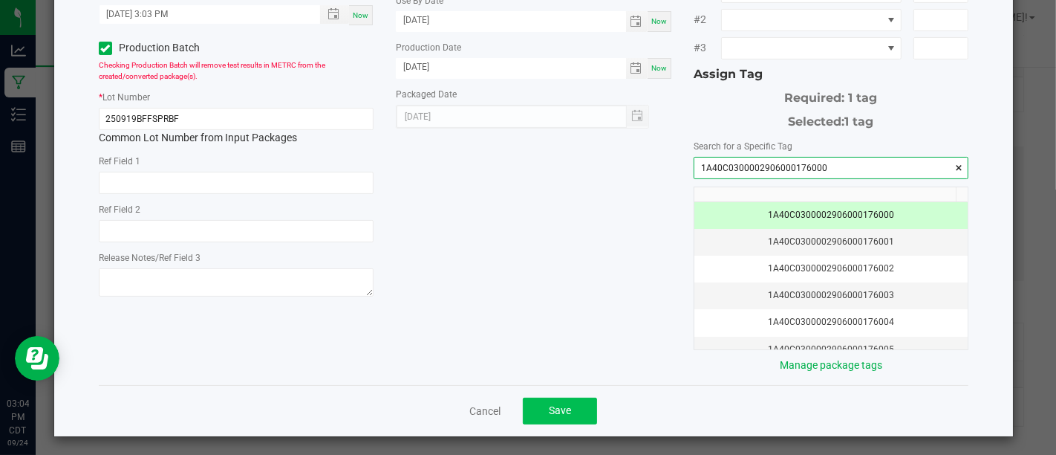
type input "1A40C0300002906000176000"
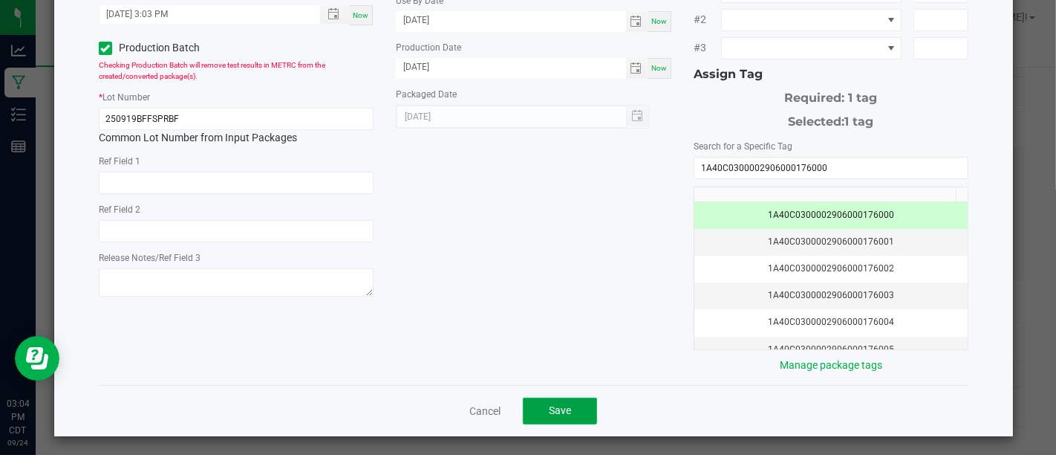
click at [580, 397] on button "Save" at bounding box center [560, 410] width 74 height 27
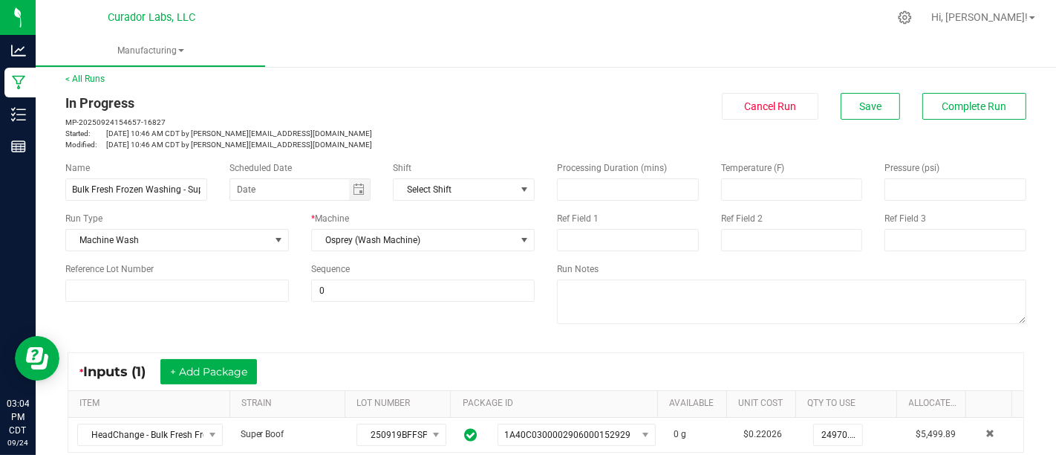
scroll to position [0, 0]
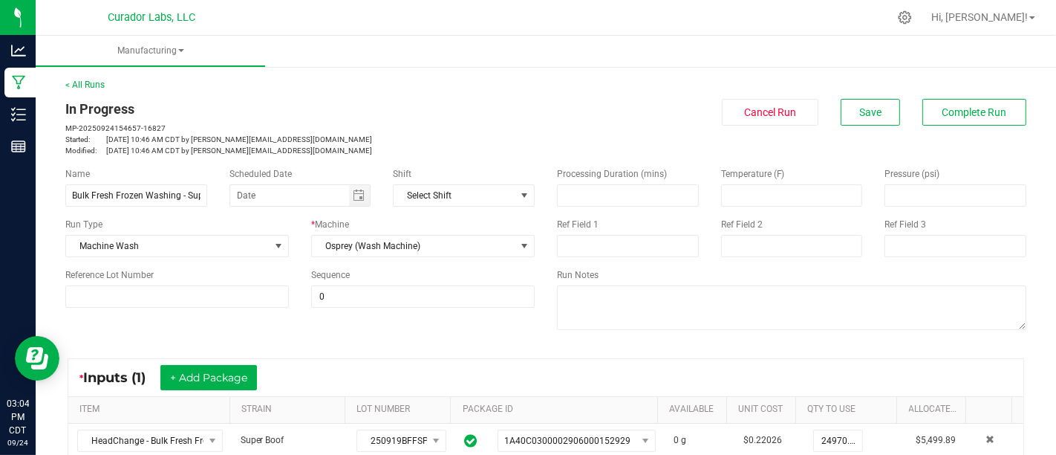
click at [426, 345] on div "* Inputs (1) + Add Package ITEM STRAIN LOT NUMBER PACKAGE ID AVAILABLE Unit Cos…" at bounding box center [545, 408] width 983 height 127
click at [959, 104] on button "Complete Run" at bounding box center [974, 112] width 104 height 27
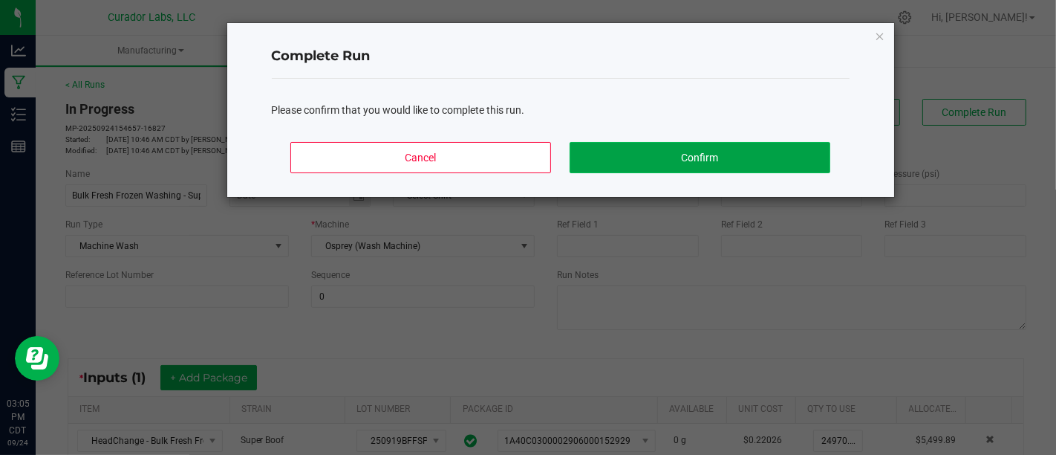
click at [755, 156] on button "Confirm" at bounding box center [700, 157] width 260 height 31
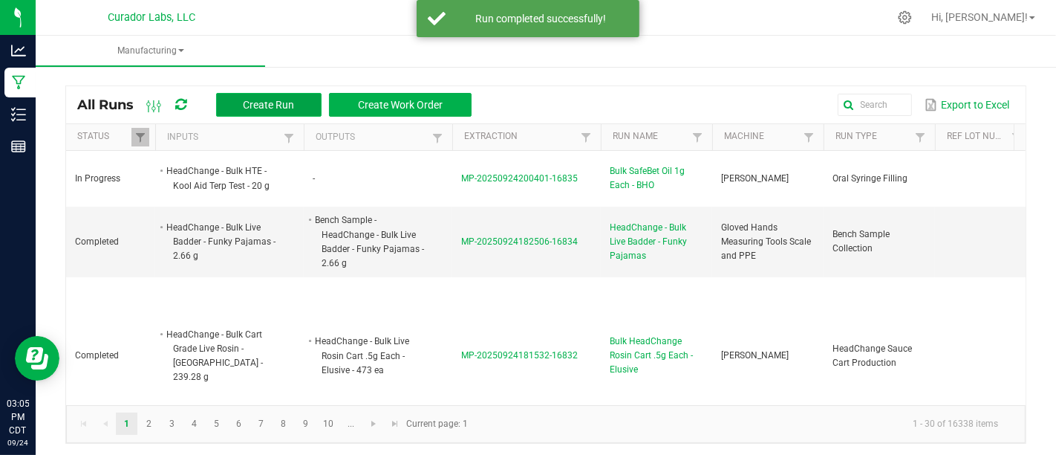
click at [268, 107] on span "Create Run" at bounding box center [268, 105] width 51 height 12
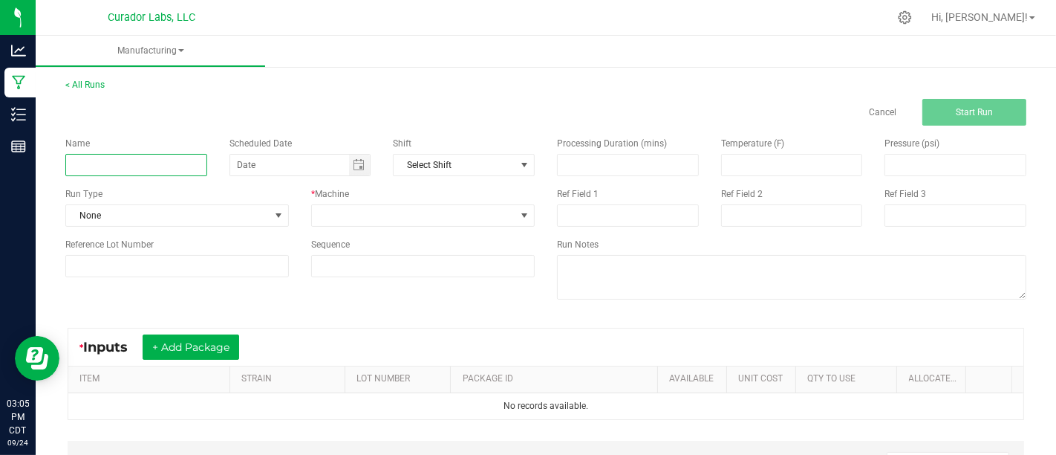
click at [174, 171] on input at bounding box center [136, 165] width 142 height 22
type input "Bulk Water Hash Sublimation - Super Boof"
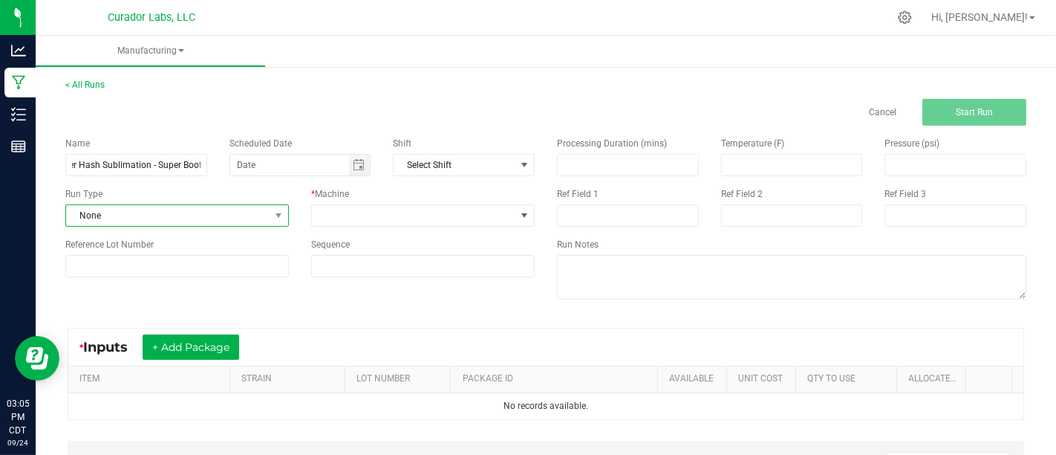
click at [178, 224] on span "None" at bounding box center [167, 215] width 203 height 21
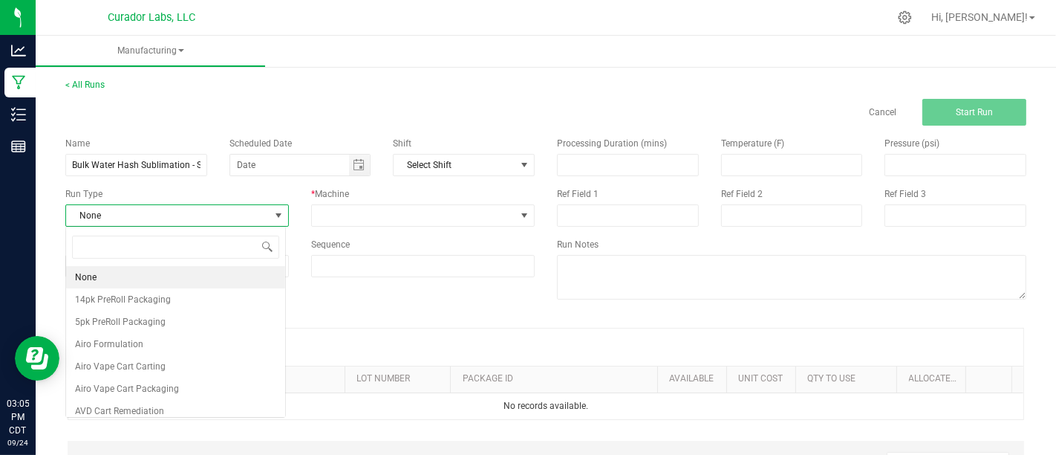
scroll to position [22, 220]
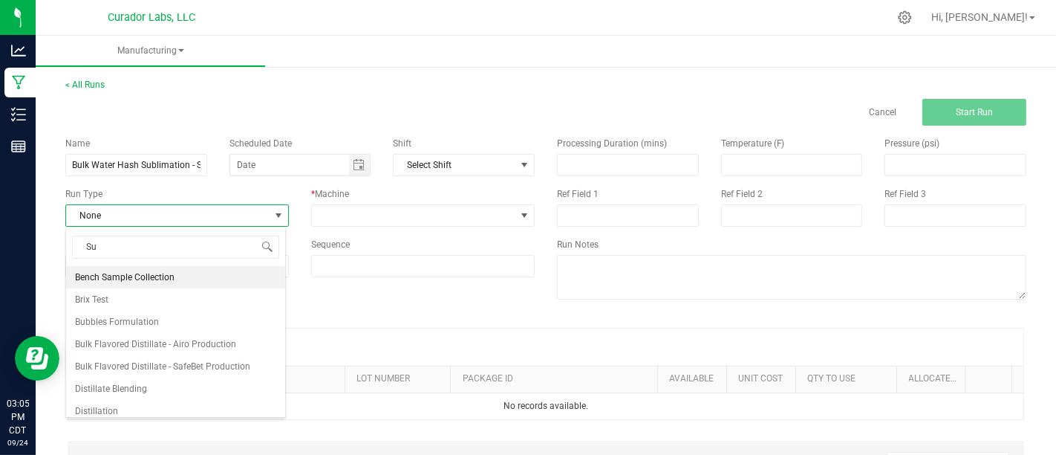
type input "Sub"
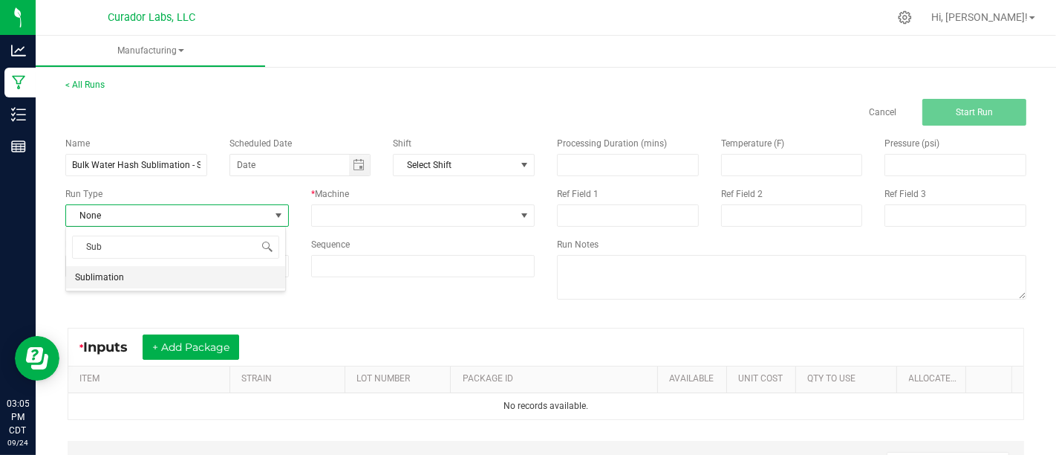
click at [267, 267] on li "Sublimation" at bounding box center [175, 277] width 219 height 22
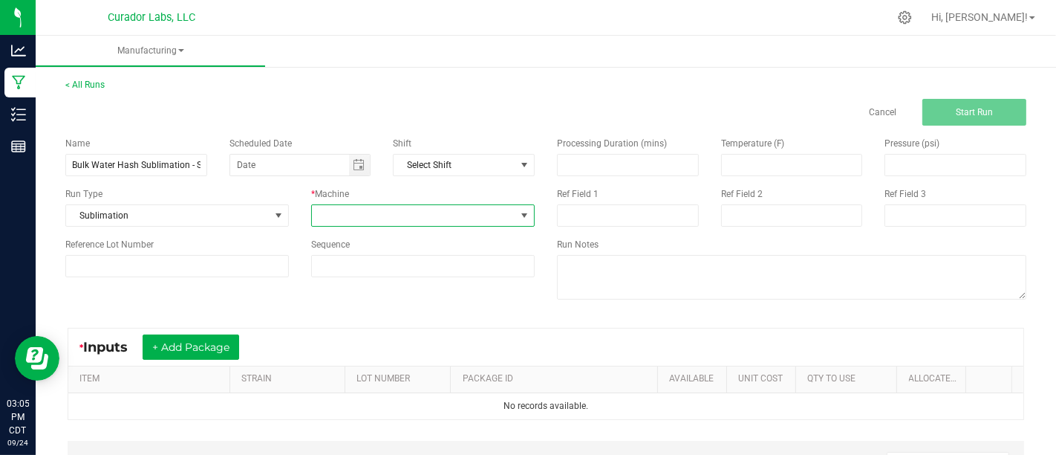
click at [382, 221] on span at bounding box center [413, 215] width 203 height 21
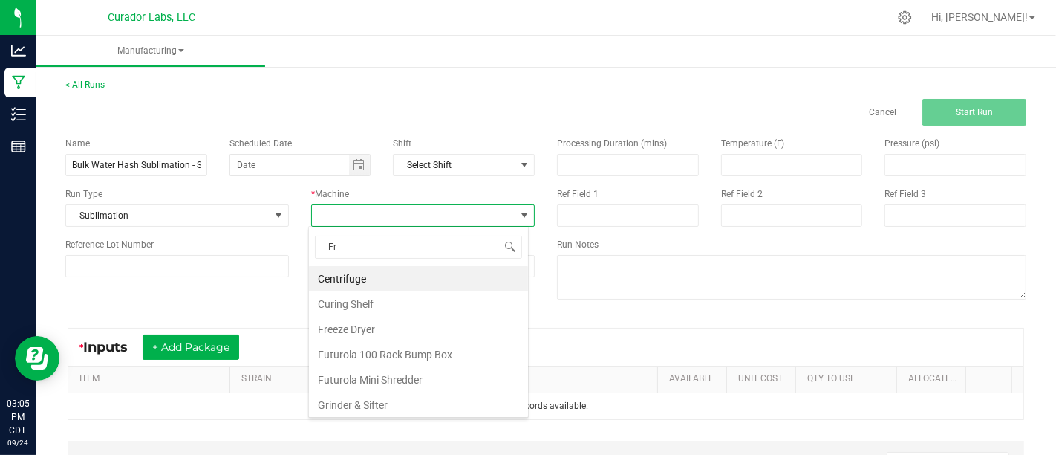
type input "Fre"
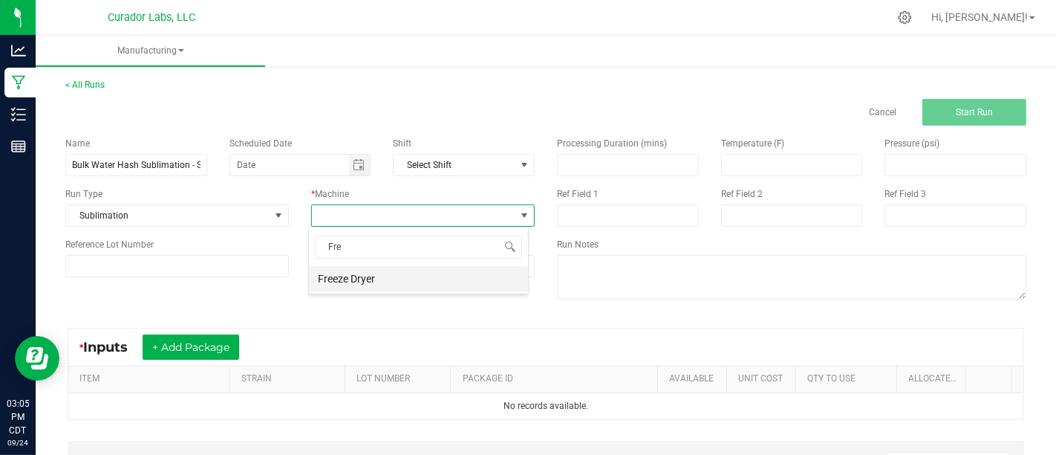
click at [382, 285] on li "Freeze Dryer" at bounding box center [418, 278] width 219 height 25
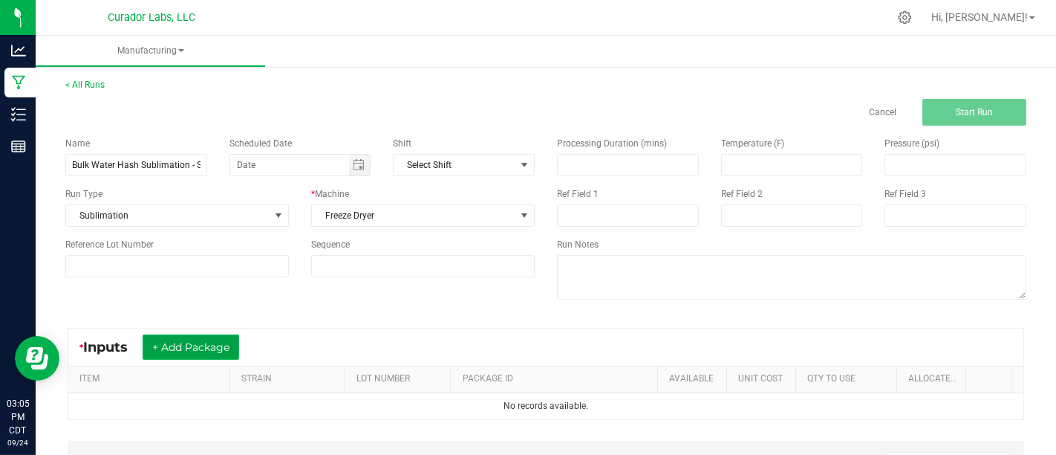
click at [232, 339] on button "+ Add Package" at bounding box center [191, 346] width 97 height 25
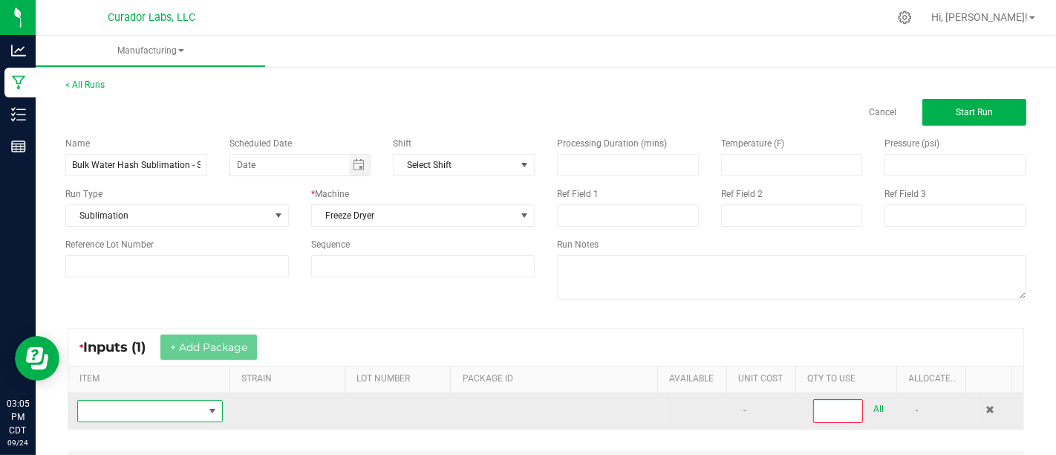
click at [206, 405] on span "NO DATA FOUND" at bounding box center [212, 411] width 12 height 12
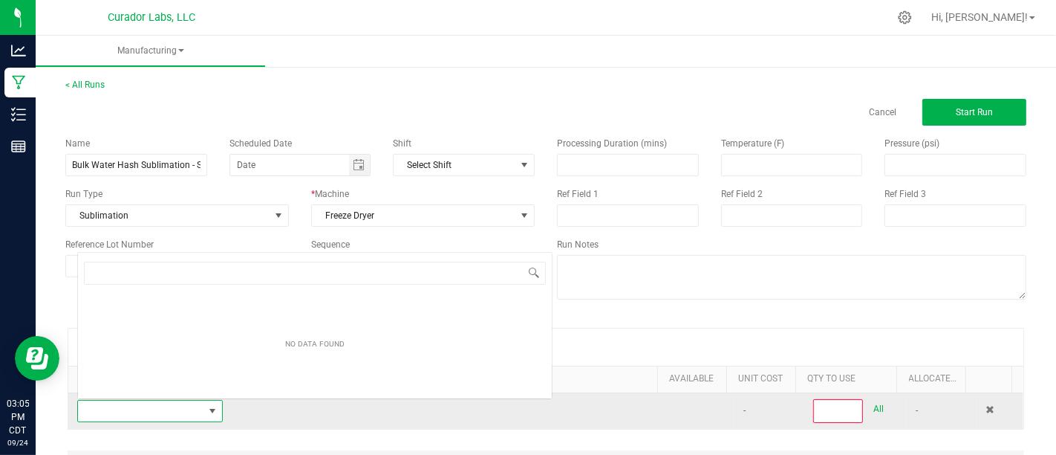
scroll to position [22, 139]
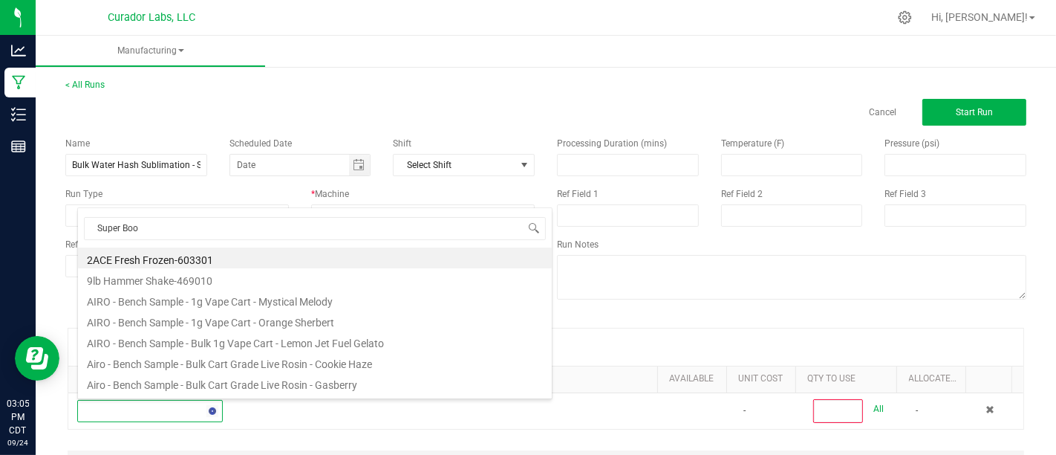
type input "Super Boof"
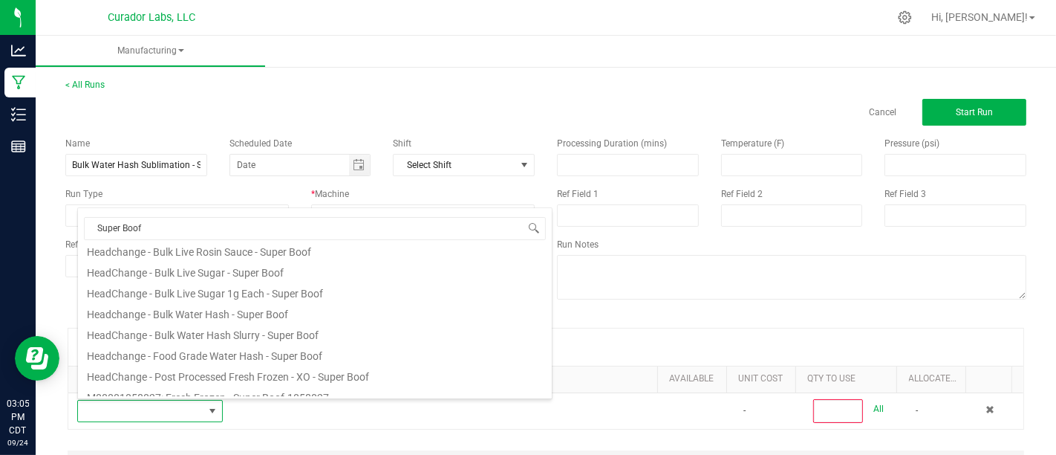
scroll to position [550, 0]
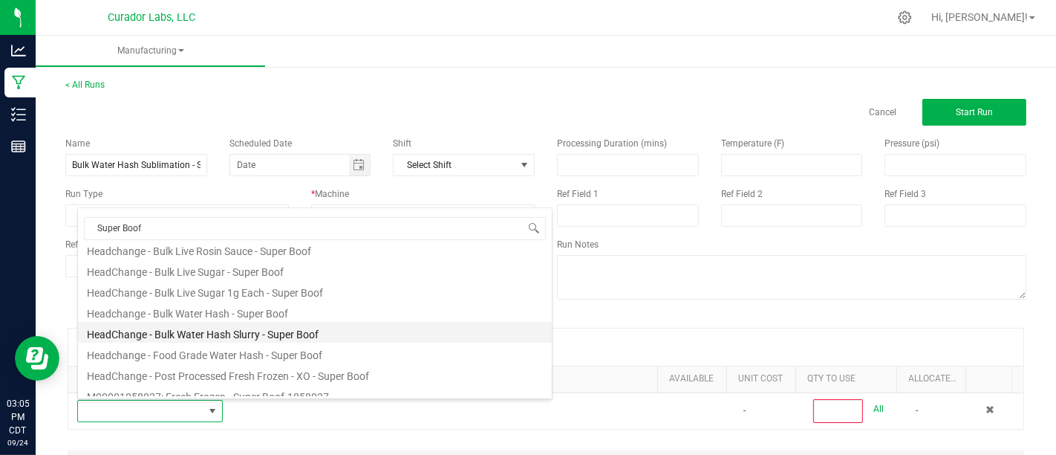
click at [376, 333] on li "HeadChange - Bulk Water Hash Slurry - Super Boof" at bounding box center [315, 332] width 474 height 21
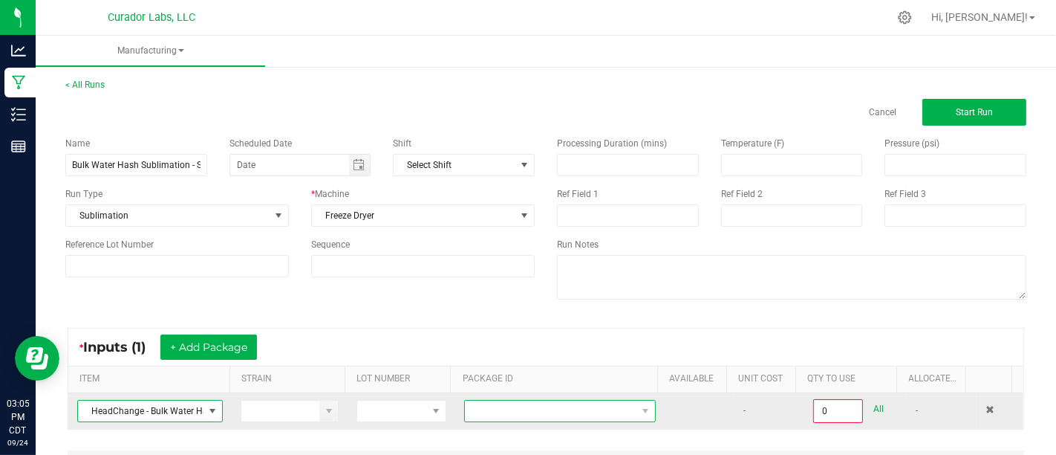
click at [507, 404] on span at bounding box center [551, 410] width 172 height 21
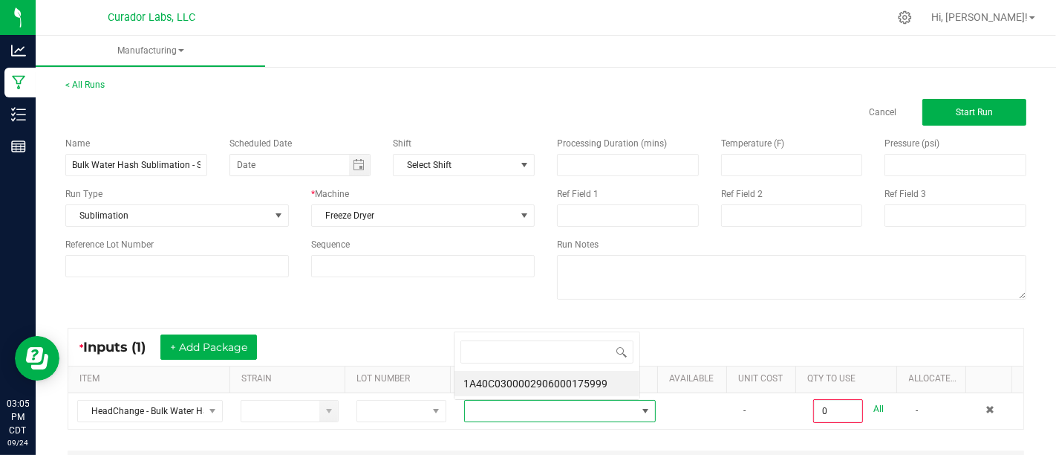
scroll to position [22, 183]
click at [547, 388] on li "1A40C0300002906000175999" at bounding box center [547, 383] width 185 height 25
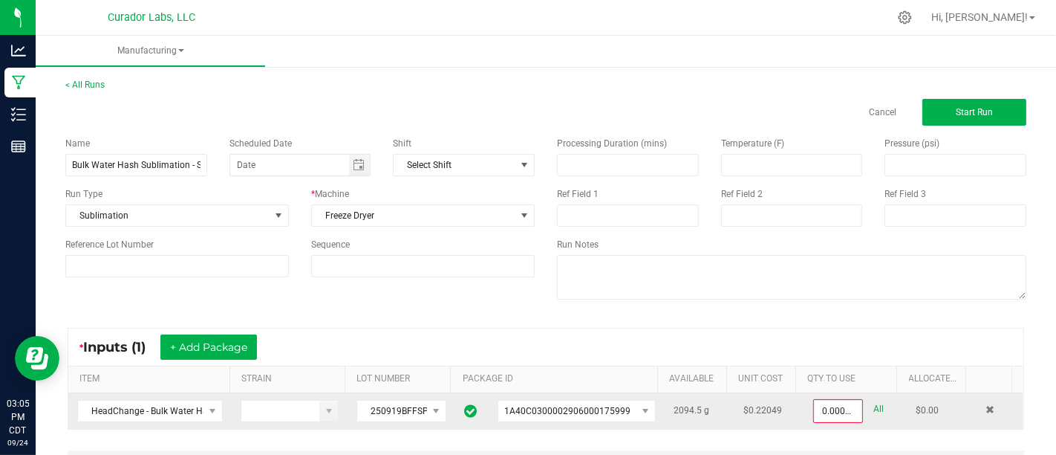
click at [873, 404] on link "All" at bounding box center [878, 409] width 10 height 20
type input "2094.5000 g"
click at [981, 108] on button "Start Run" at bounding box center [974, 112] width 104 height 27
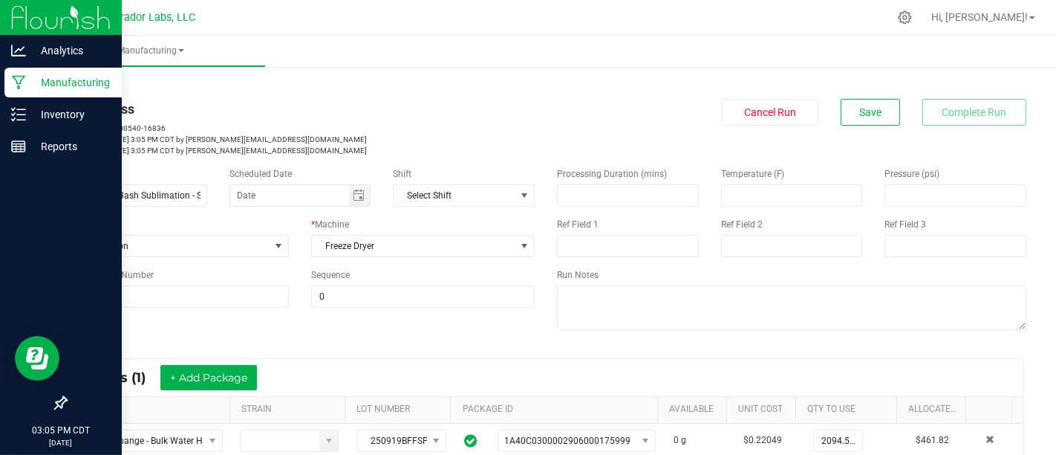
click at [38, 85] on p "Manufacturing" at bounding box center [70, 83] width 89 height 18
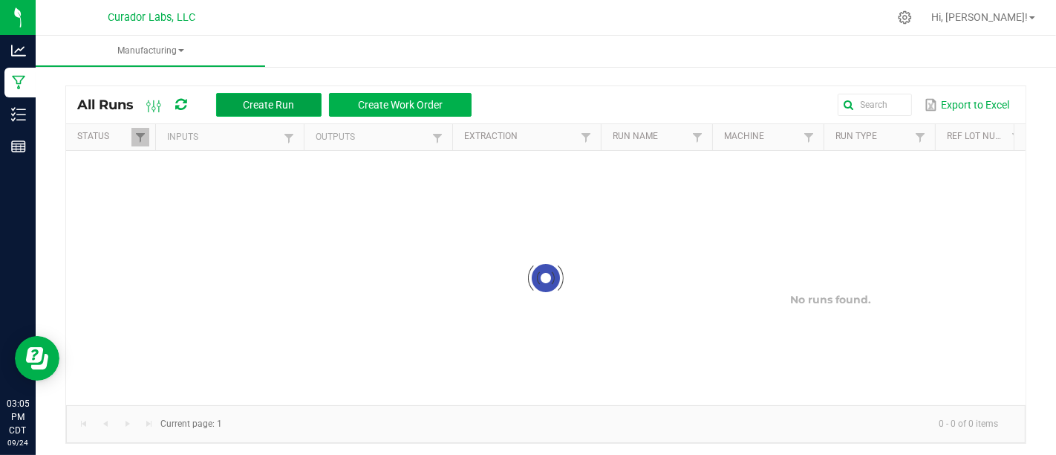
click at [253, 101] on span "Create Run" at bounding box center [268, 105] width 51 height 12
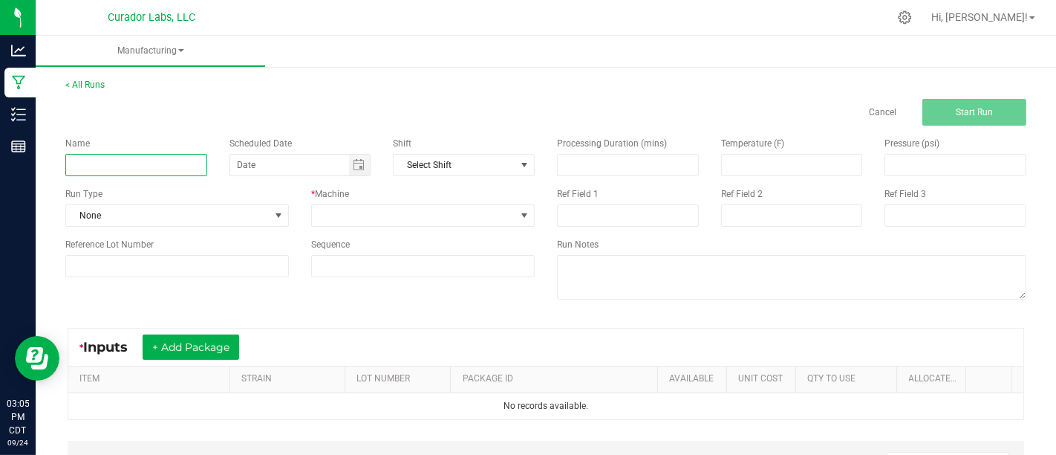
click at [126, 162] on input at bounding box center [136, 165] width 142 height 22
click at [134, 165] on input "Bulk Post Proccessed" at bounding box center [136, 165] width 142 height 22
click at [171, 160] on input "Bulk Post Processed" at bounding box center [136, 165] width 142 height 22
type input "Bulk Post Processed Fresh Frozen Sublimation - Super Boof"
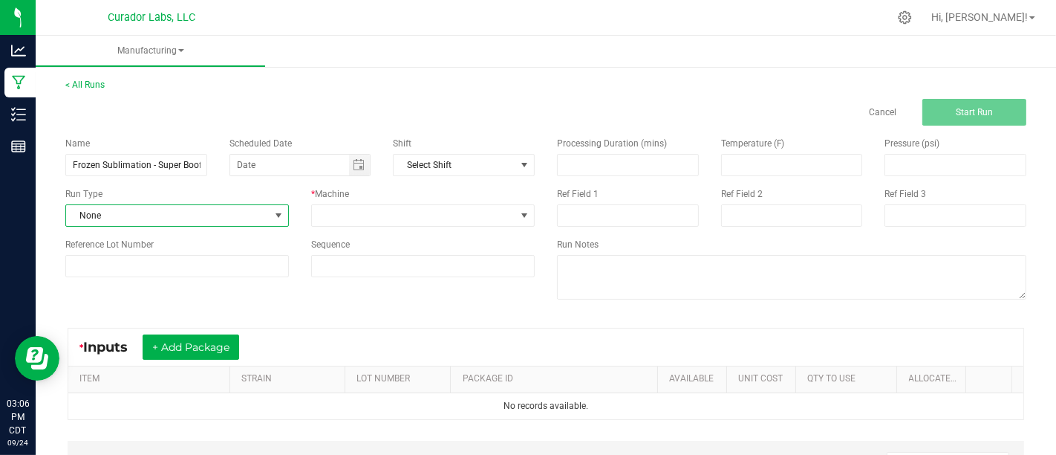
click at [270, 215] on span at bounding box center [279, 215] width 19 height 21
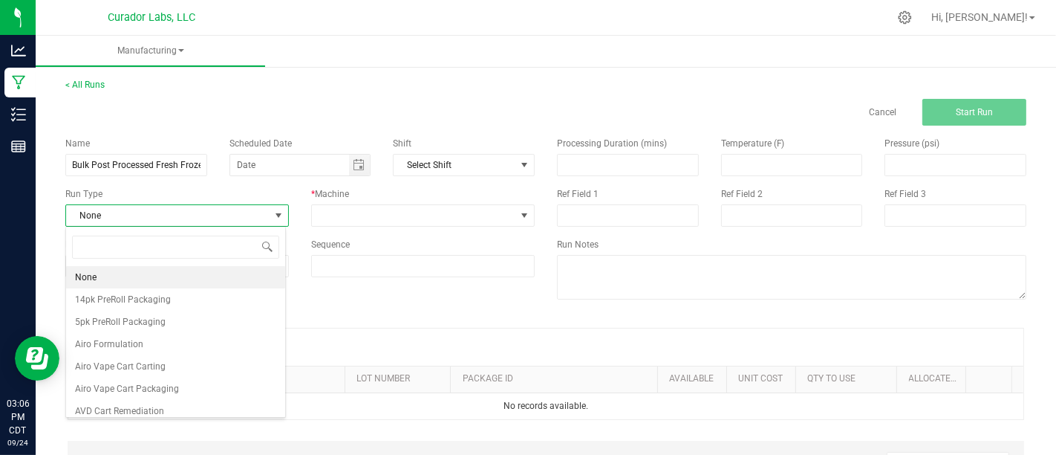
scroll to position [22, 220]
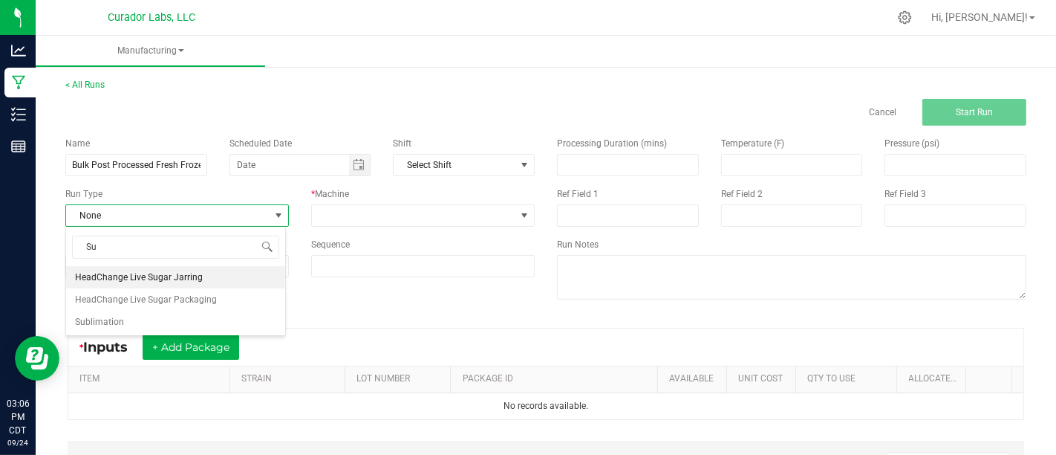
type input "S"
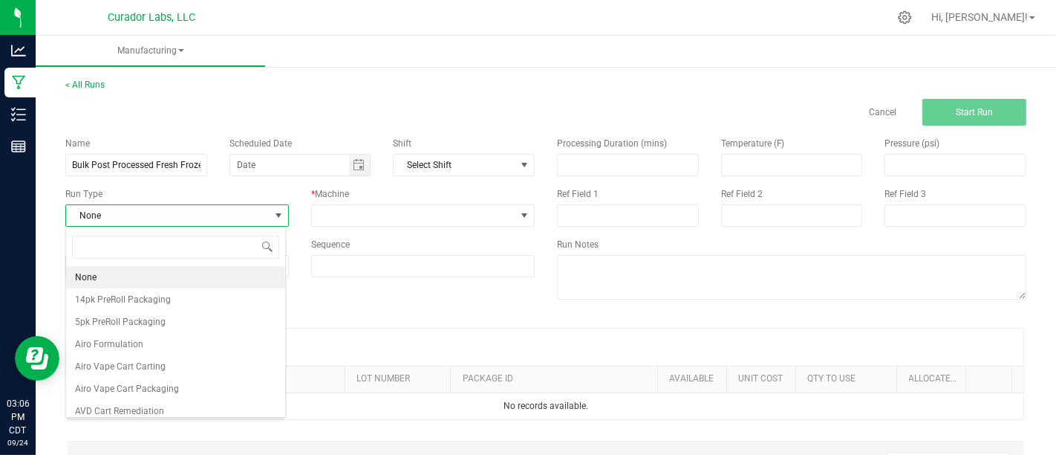
type input "H"
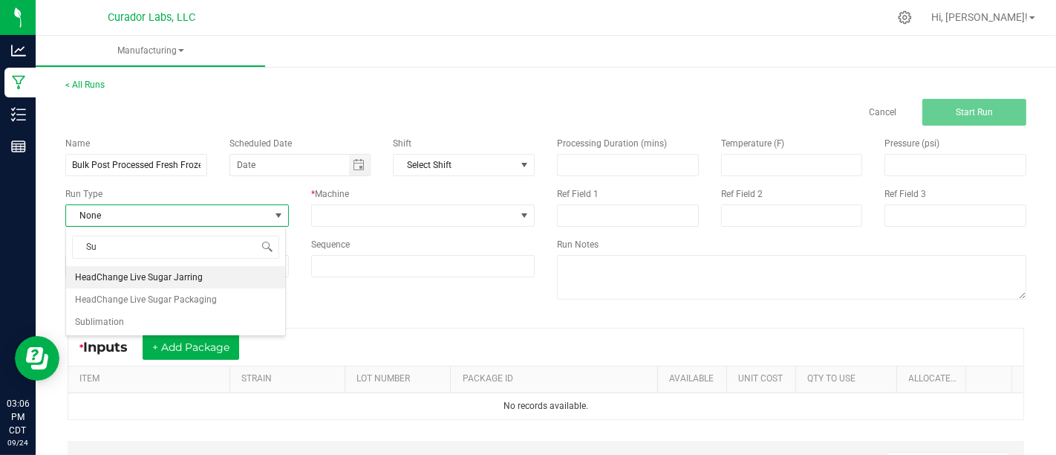
type input "Sub"
click at [265, 275] on li "Sublimation" at bounding box center [175, 277] width 219 height 22
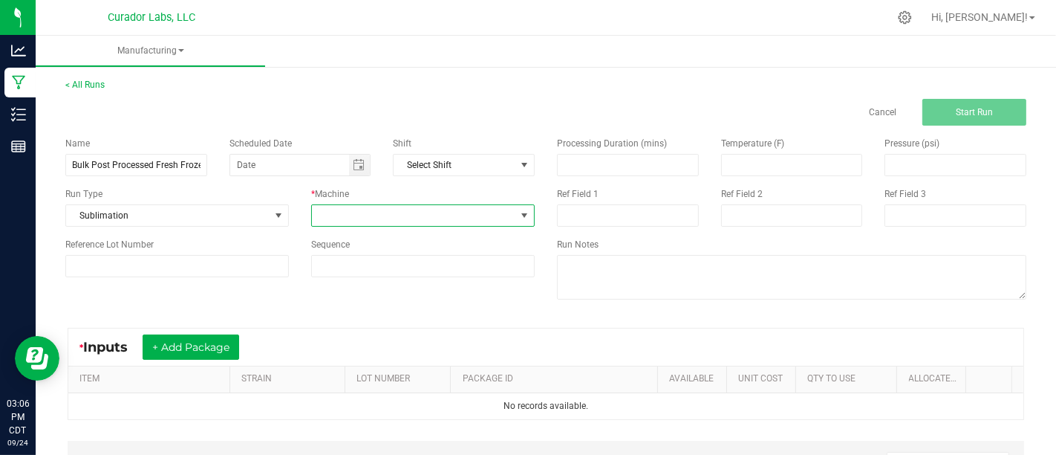
click at [385, 222] on span at bounding box center [413, 215] width 203 height 21
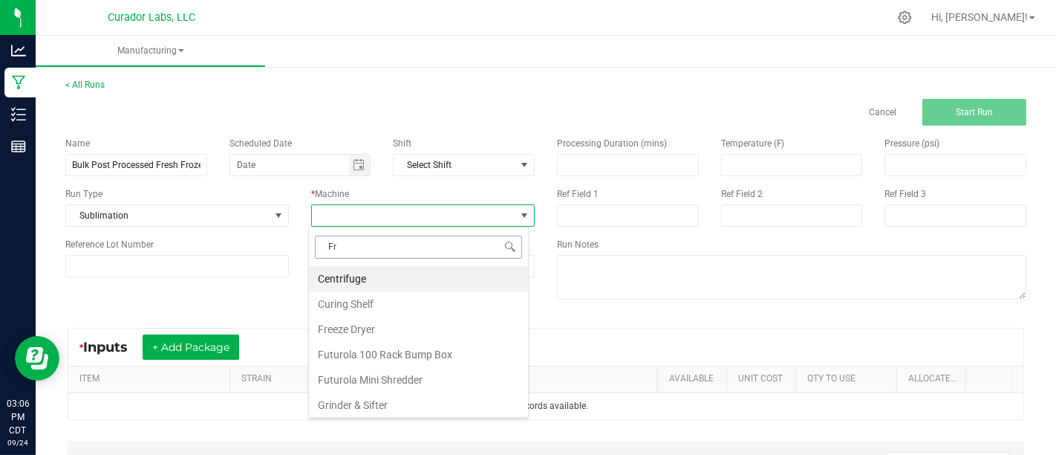
type input "Fre"
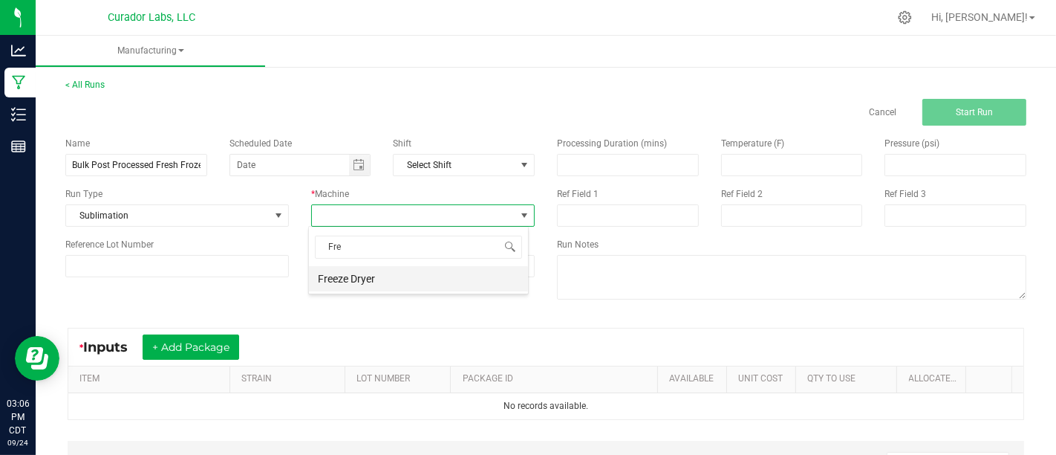
click at [411, 281] on li "Freeze Dryer" at bounding box center [418, 278] width 219 height 25
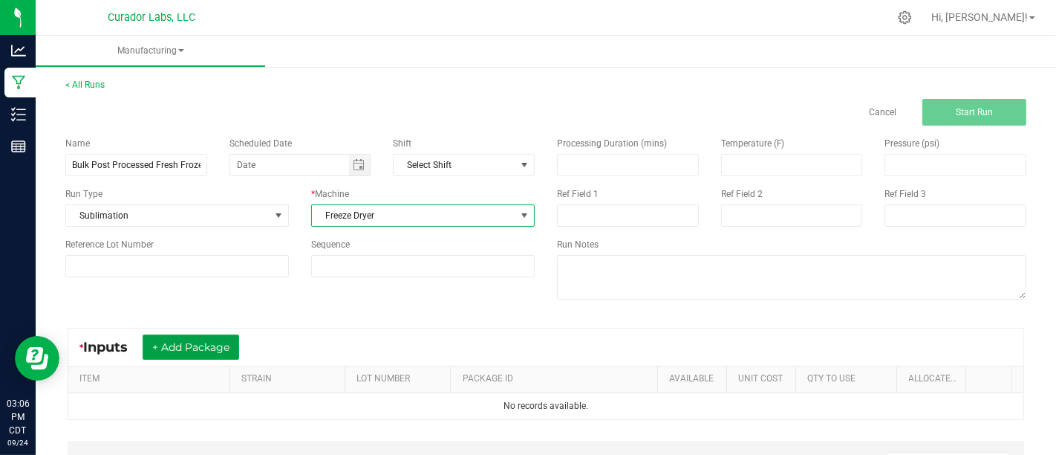
click at [209, 347] on button "+ Add Package" at bounding box center [191, 346] width 97 height 25
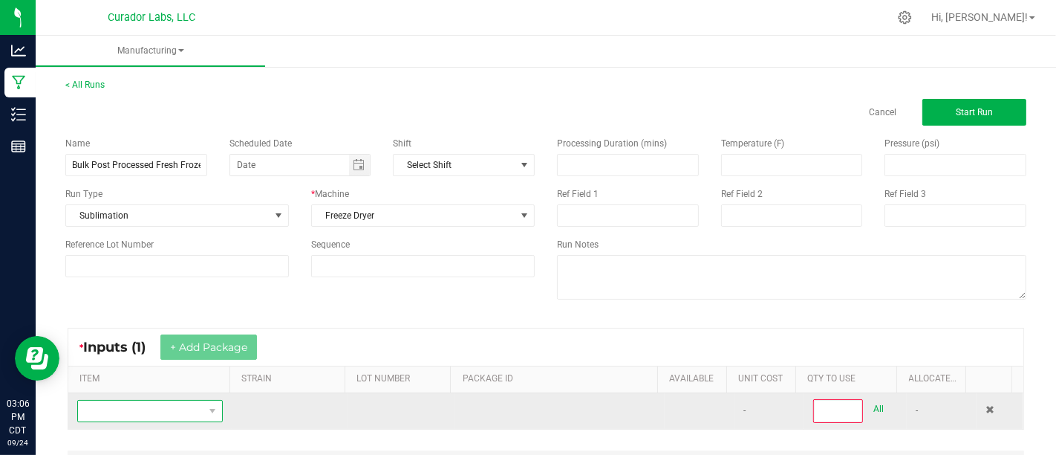
click at [194, 407] on span "NO DATA FOUND" at bounding box center [141, 410] width 126 height 21
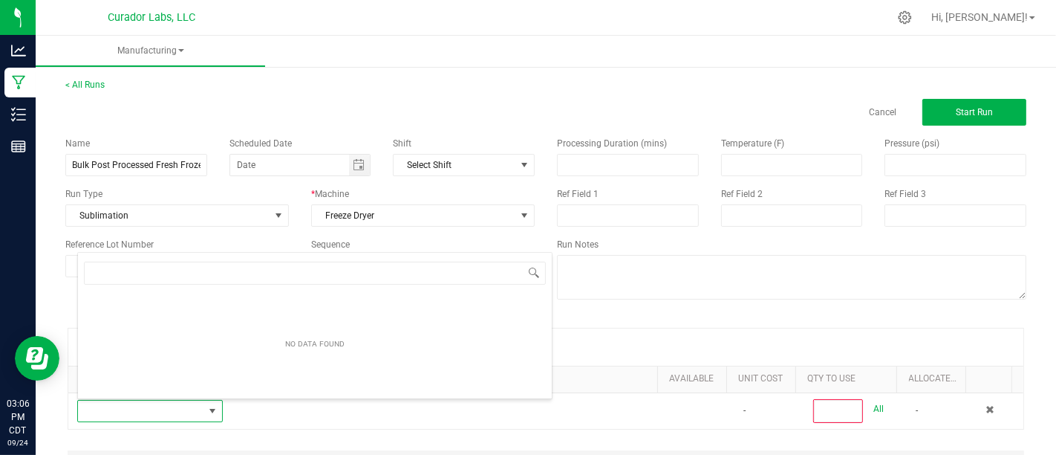
scroll to position [22, 139]
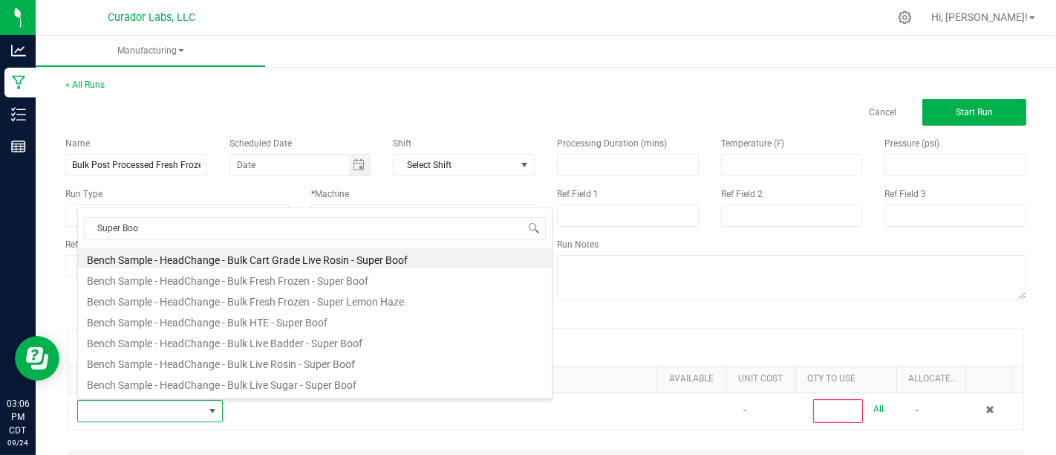
type input "Super Boof"
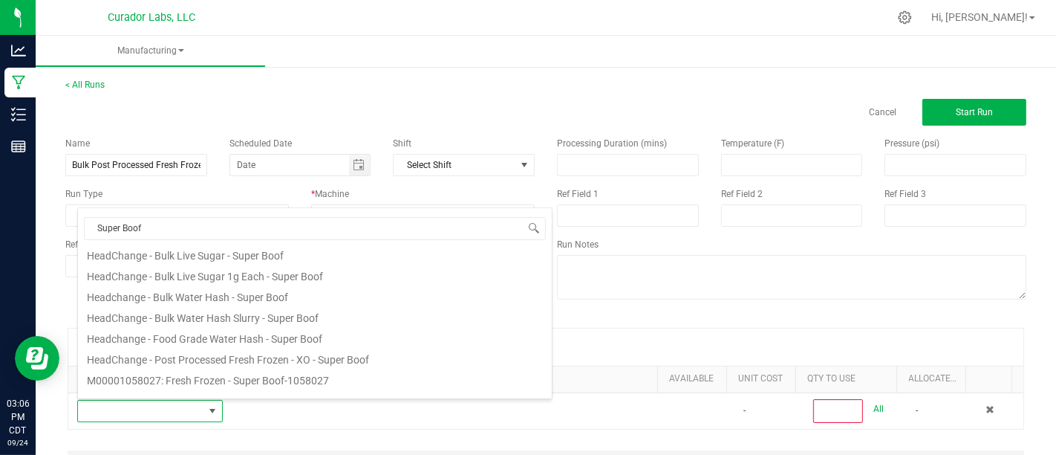
scroll to position [567, 0]
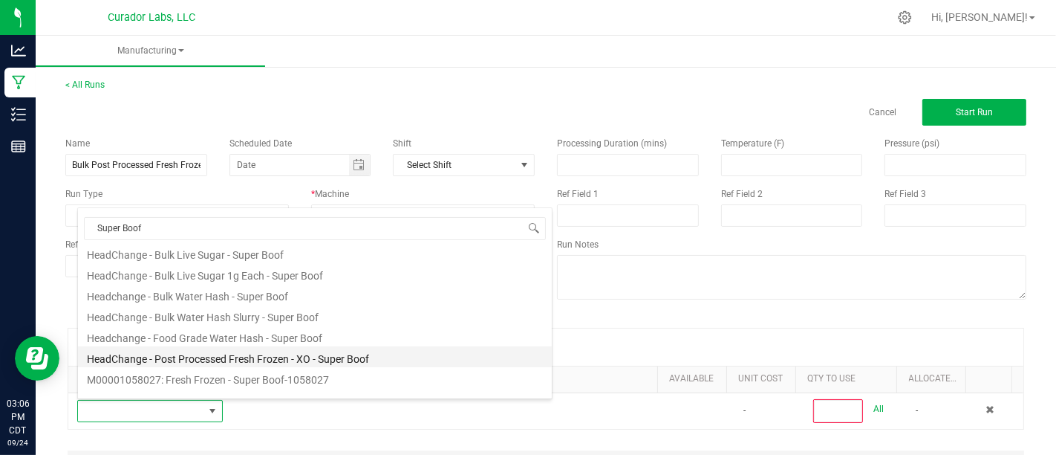
click at [419, 350] on li "HeadChange - Post Processed Fresh Frozen - XO - Super Boof" at bounding box center [315, 356] width 474 height 21
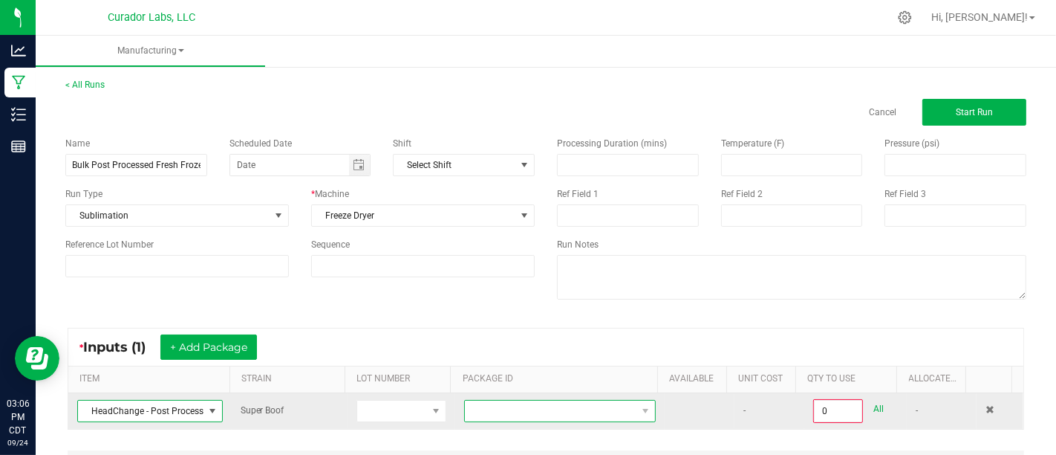
click at [506, 416] on span at bounding box center [551, 410] width 172 height 21
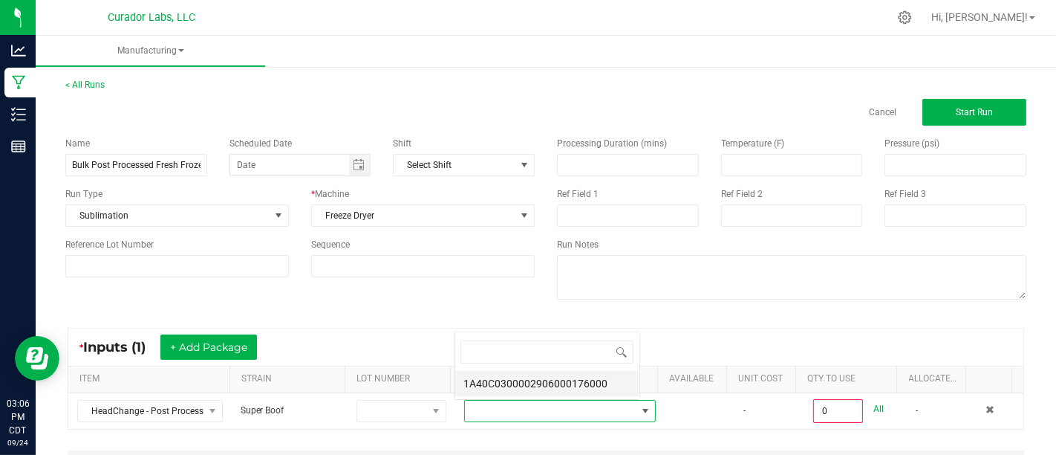
scroll to position [22, 183]
click at [550, 377] on li "1A40C0300002906000176000" at bounding box center [547, 383] width 185 height 25
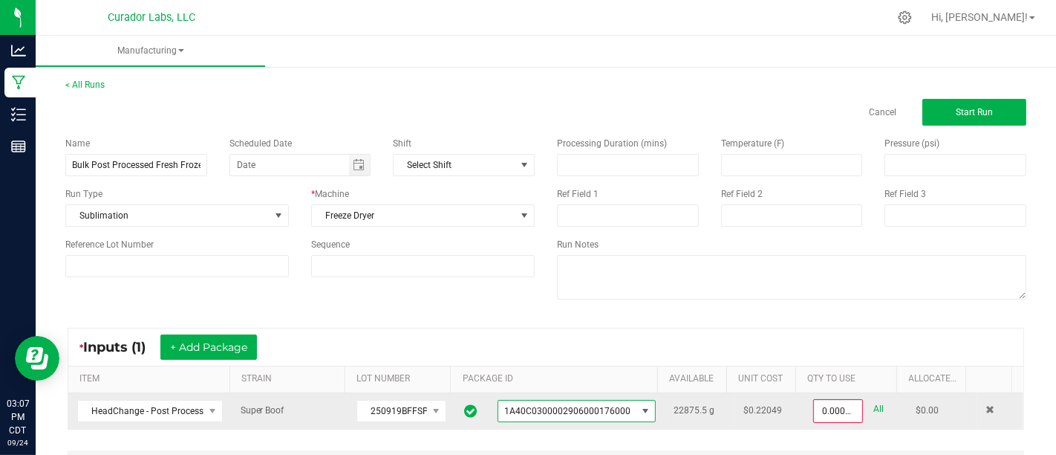
click at [873, 412] on link "All" at bounding box center [878, 409] width 10 height 20
type input "22875.5000 g"
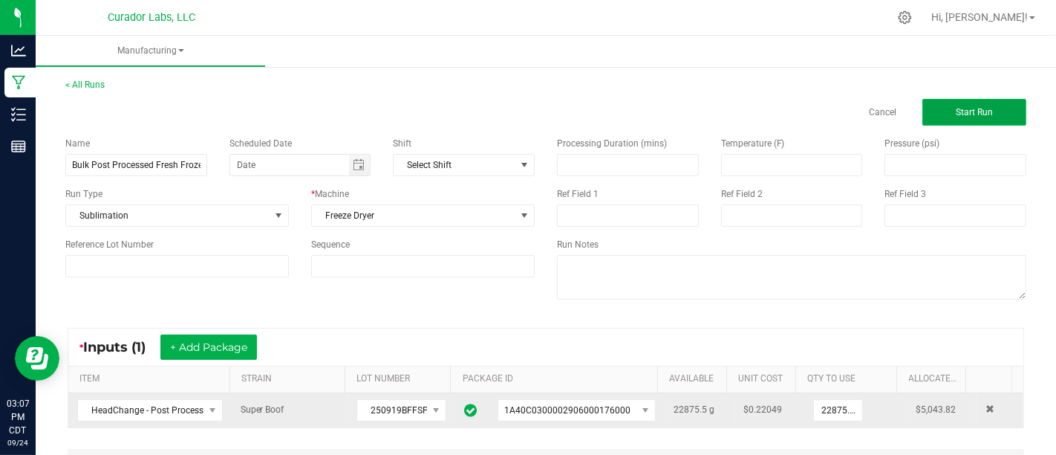
click at [956, 107] on span "Start Run" at bounding box center [974, 112] width 37 height 10
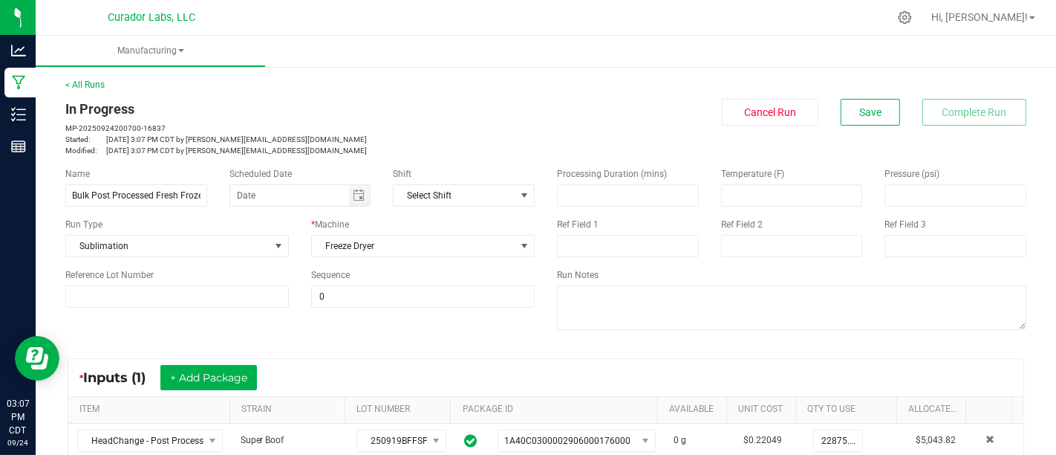
scroll to position [119, 0]
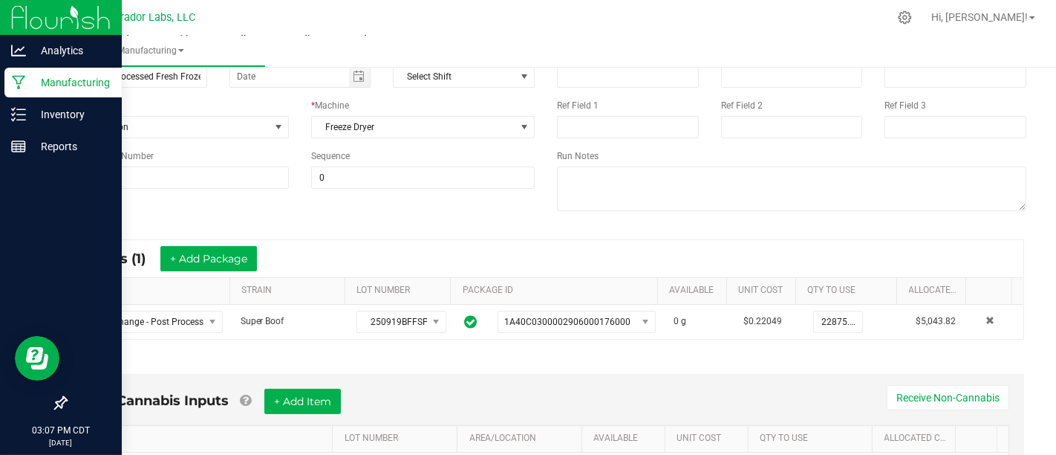
click at [18, 78] on icon at bounding box center [19, 82] width 14 height 15
